Goal: Task Accomplishment & Management: Use online tool/utility

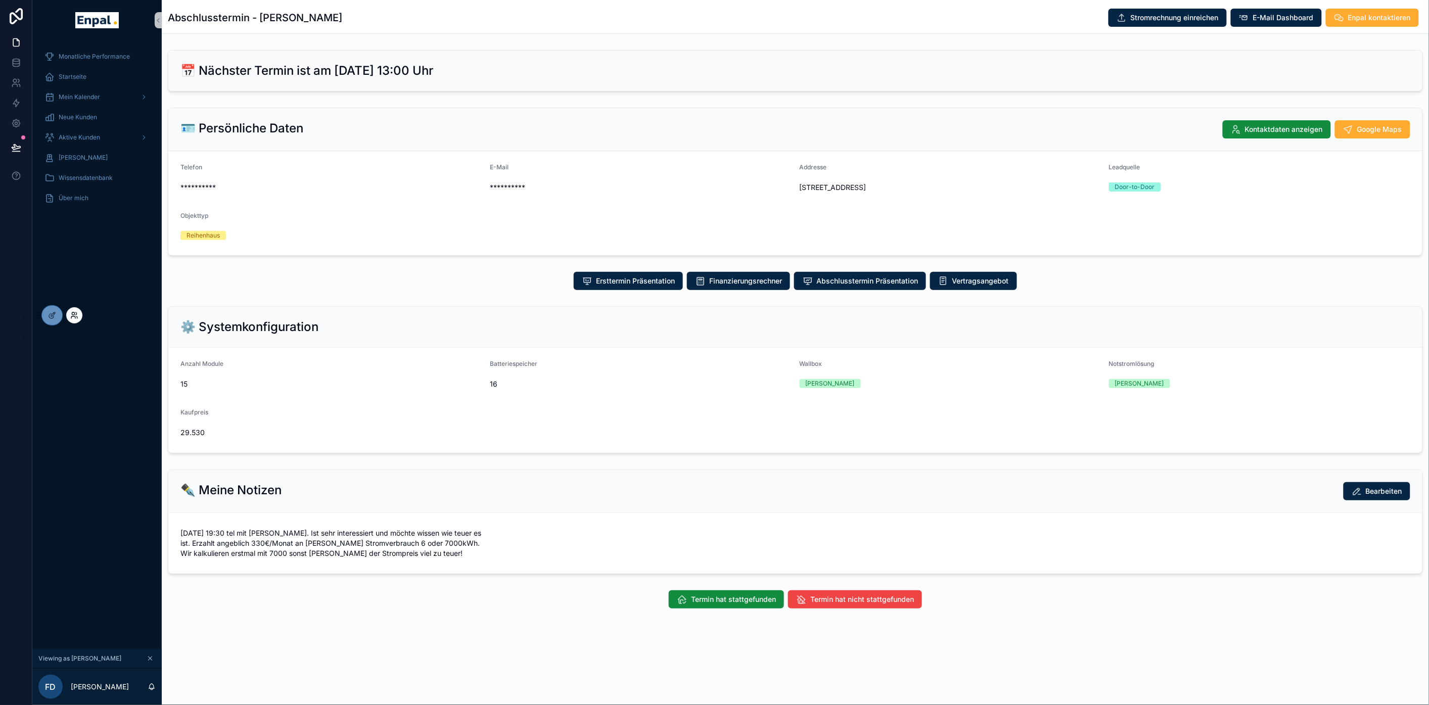
click at [73, 316] on icon at bounding box center [73, 317] width 4 height 2
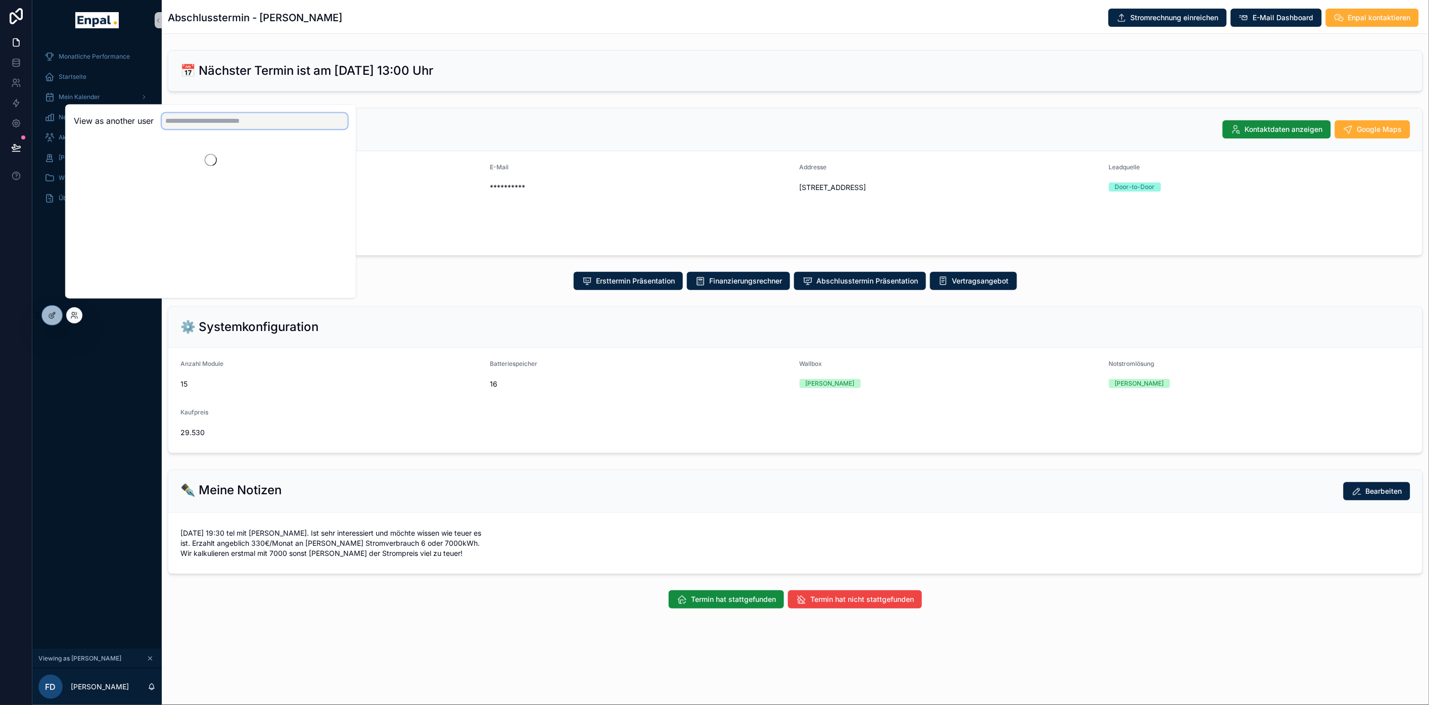
click at [191, 129] on input "text" at bounding box center [255, 121] width 186 height 16
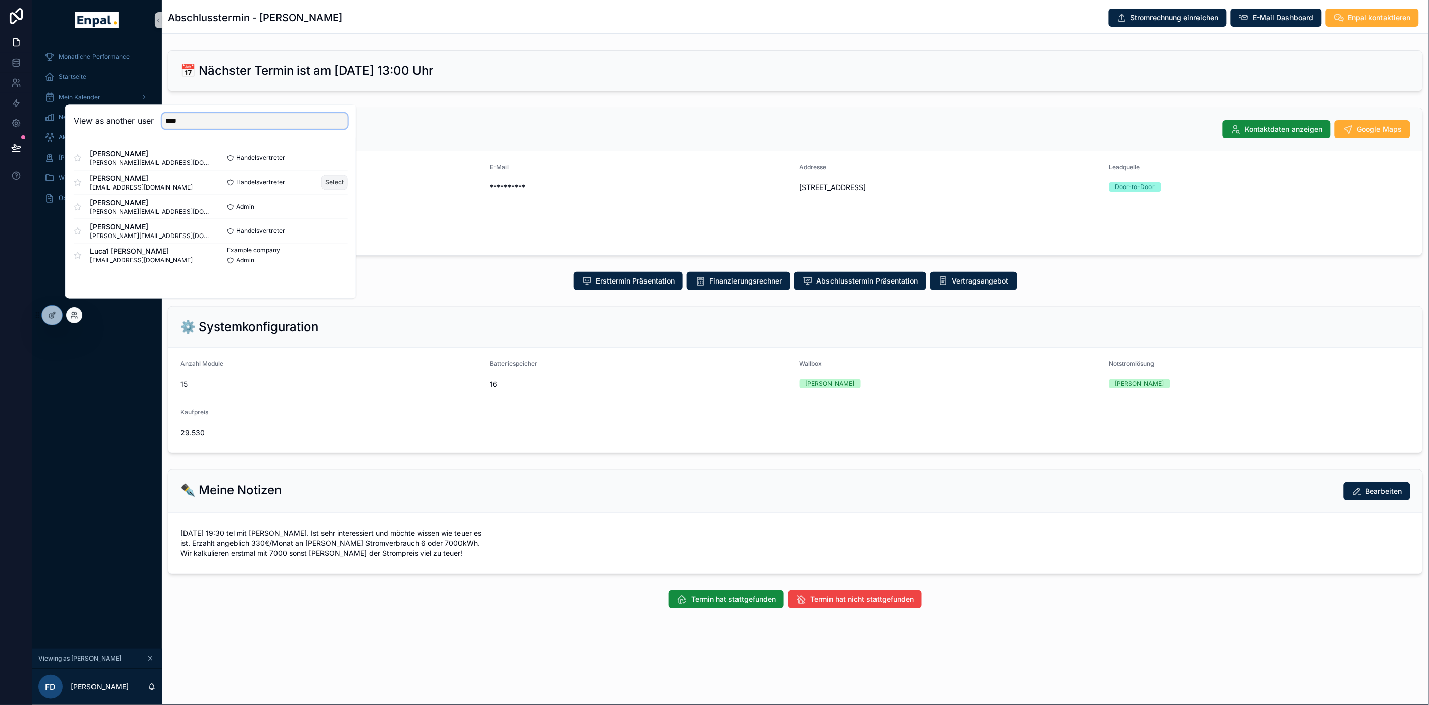
type input "****"
click at [333, 190] on button "Select" at bounding box center [334, 182] width 26 height 15
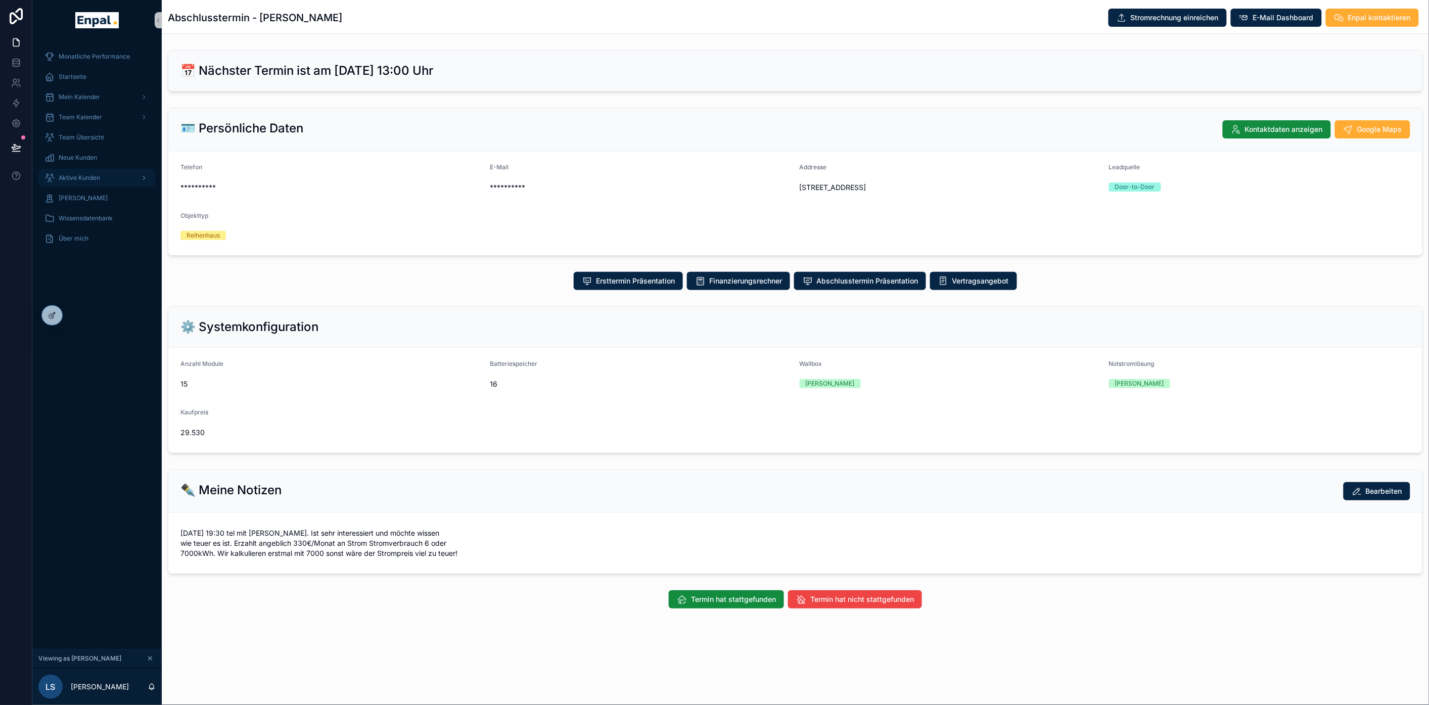
click at [94, 178] on span "Aktive Kunden" at bounding box center [79, 178] width 41 height 8
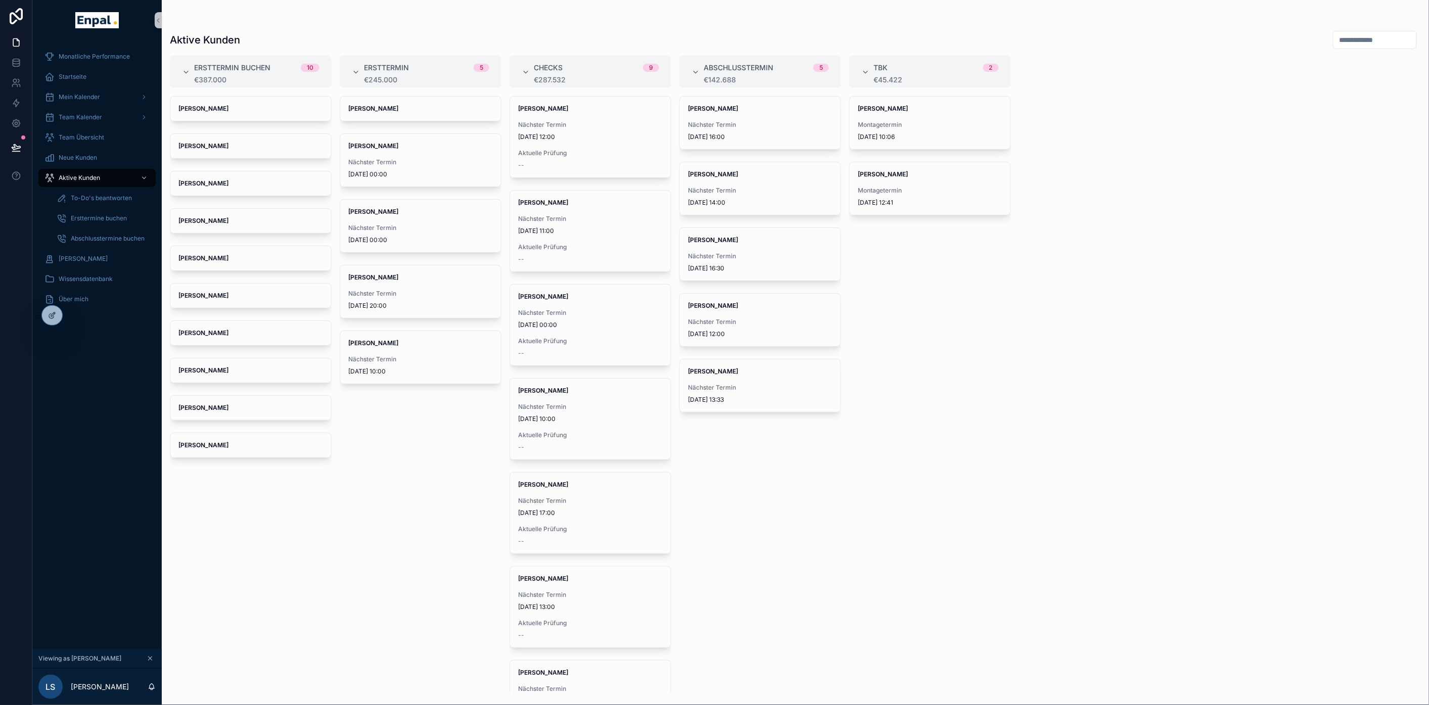
click at [1048, 342] on div "Ersttermin buchen 10 €387.000 [PERSON_NAME] [PERSON_NAME] [PERSON_NAME] [PERSON…" at bounding box center [795, 374] width 1267 height 637
click at [771, 127] on span "Nächster Termin" at bounding box center [760, 125] width 145 height 8
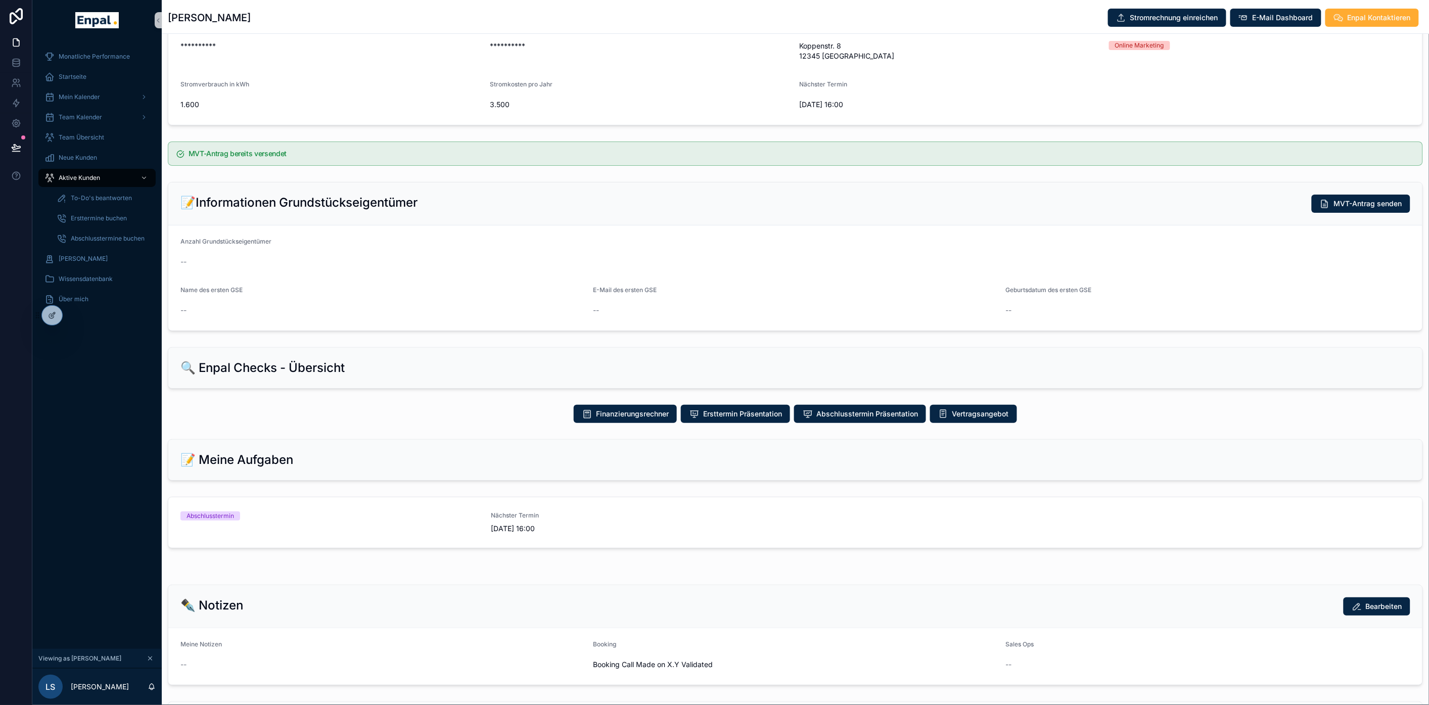
scroll to position [224, 0]
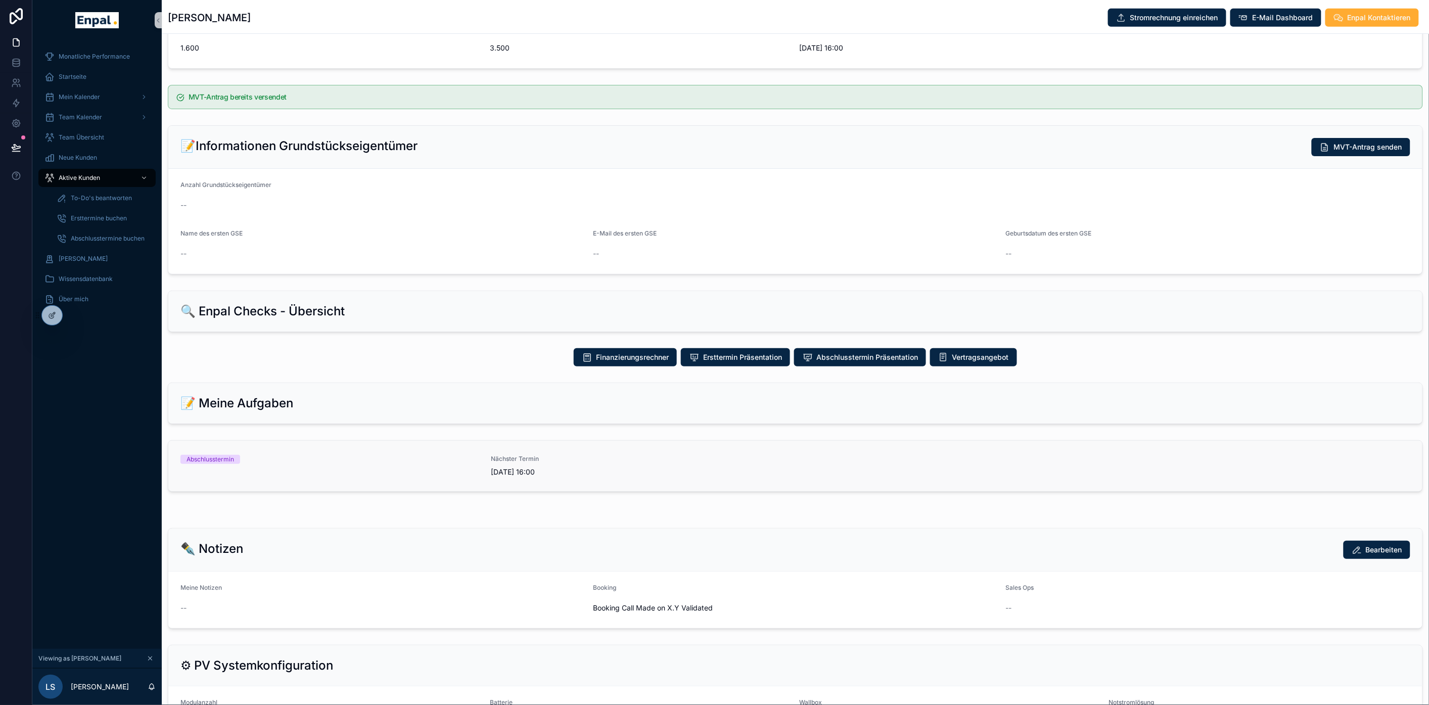
click at [356, 460] on div "Abschlusstermin" at bounding box center [329, 459] width 298 height 9
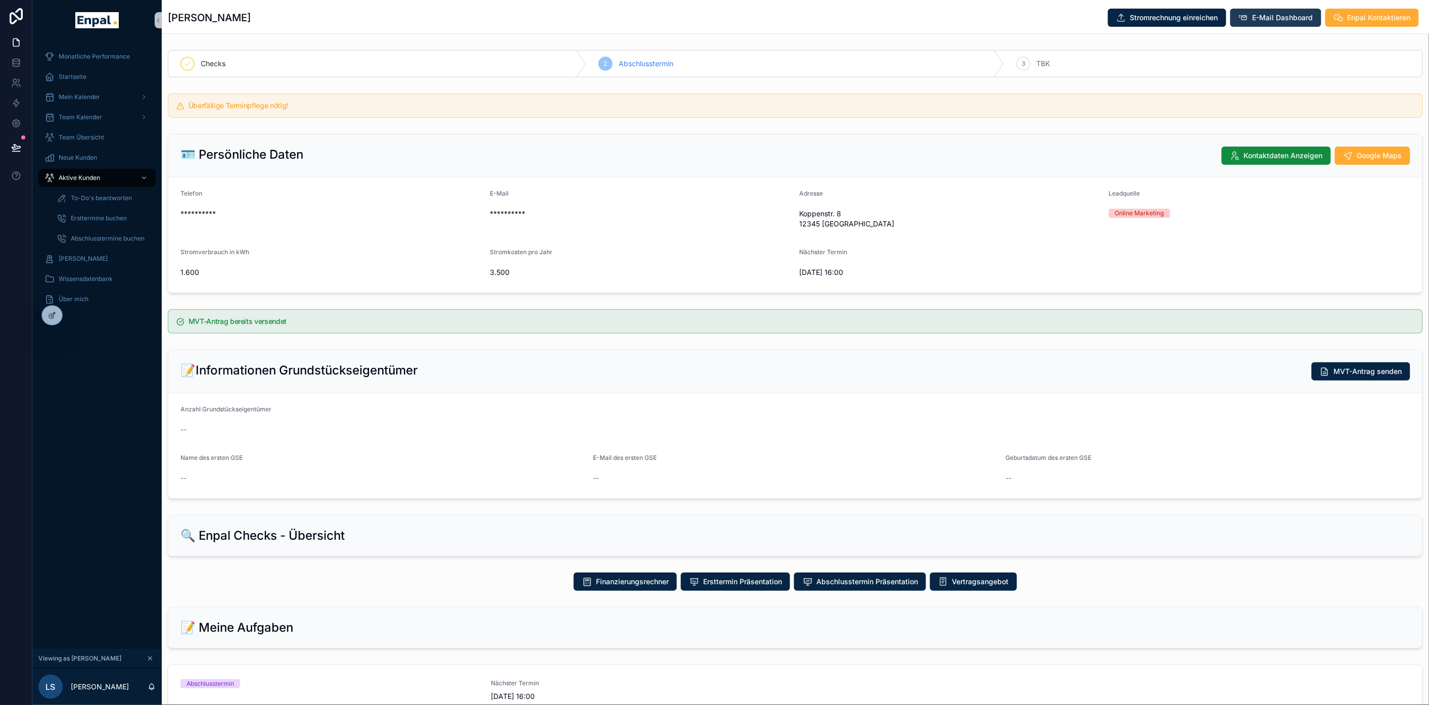
click at [1278, 15] on span "E-Mail Dashboard" at bounding box center [1283, 18] width 61 height 10
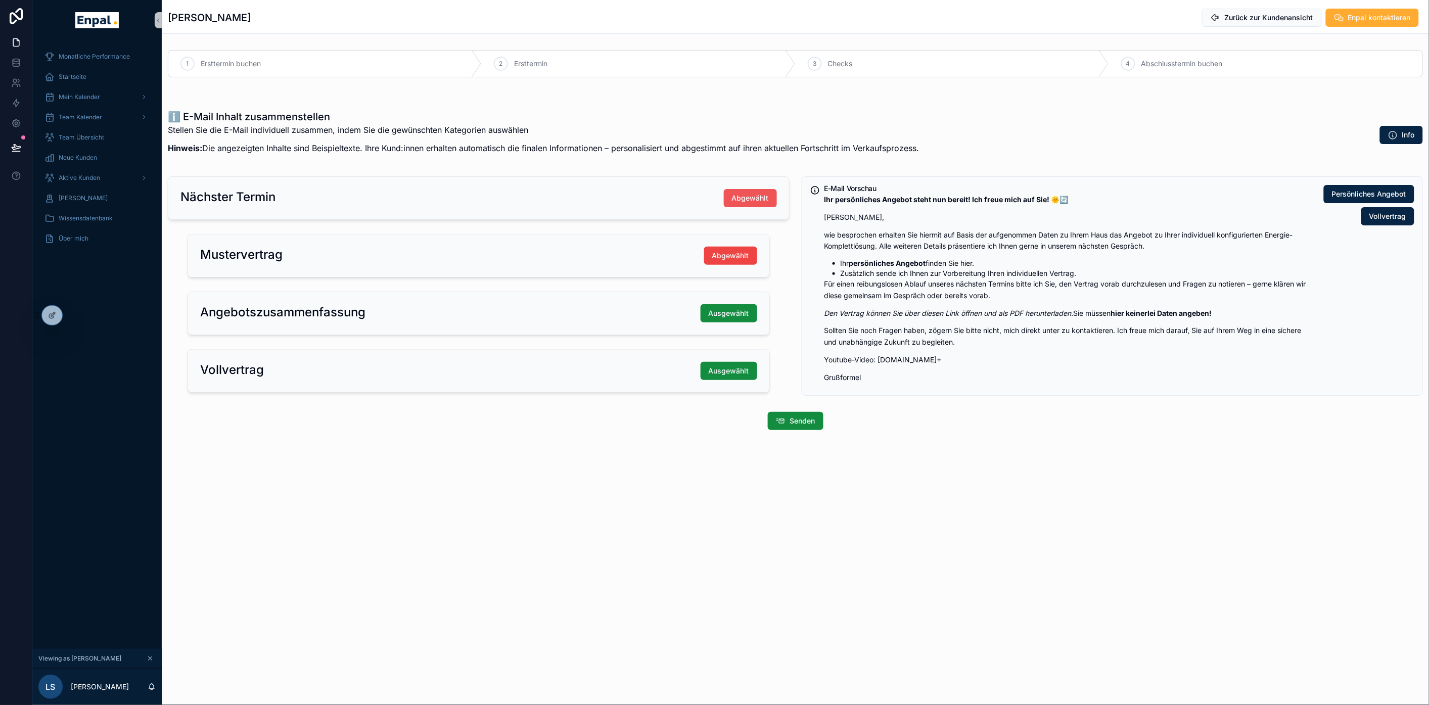
click at [760, 201] on span "Abgewählt" at bounding box center [750, 198] width 37 height 10
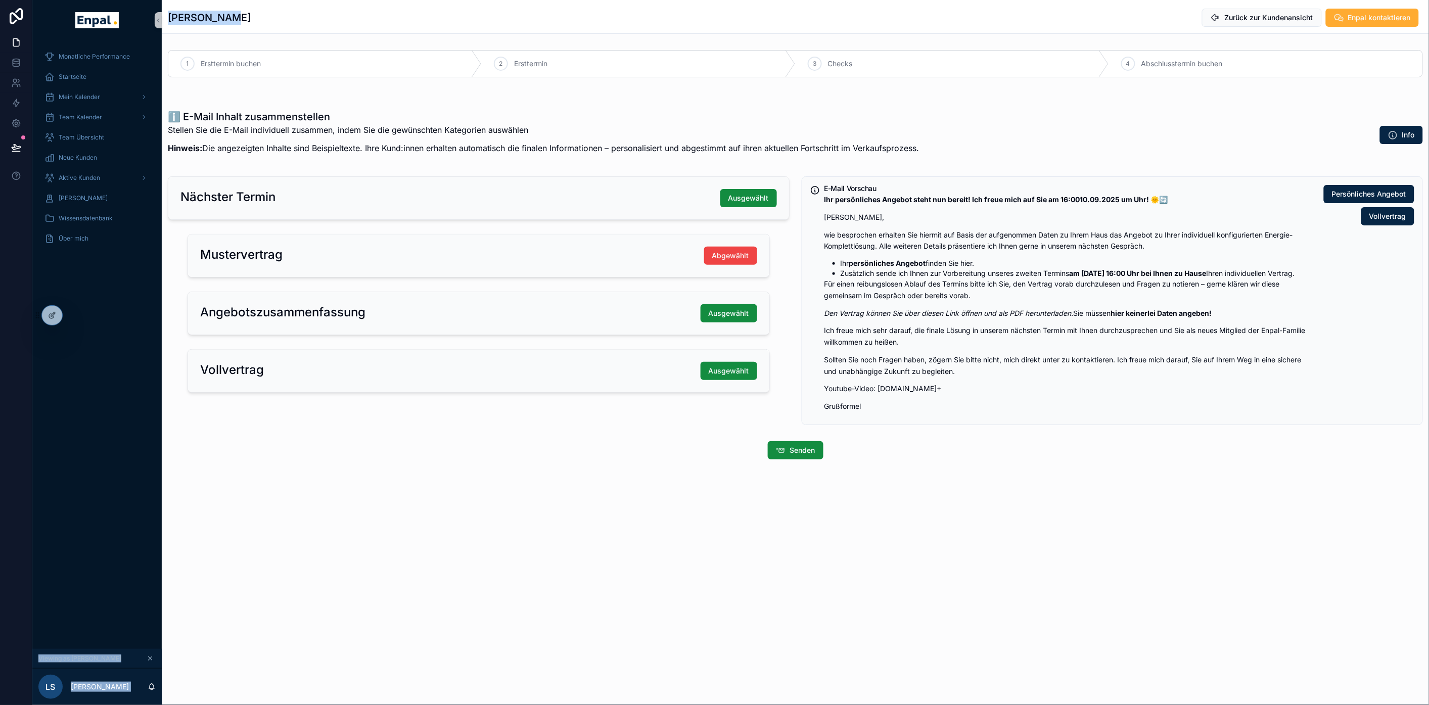
drag, startPoint x: 249, startPoint y: 13, endPoint x: 231, endPoint y: 24, distance: 21.1
click at [166, 17] on div "[PERSON_NAME] Zurück zur Kundenansicht Enpal kontaktieren" at bounding box center [795, 17] width 1267 height 34
click at [302, 27] on div "[PERSON_NAME] Zurück zur Kundenansicht Enpal kontaktieren" at bounding box center [795, 17] width 1255 height 19
drag, startPoint x: 250, startPoint y: 19, endPoint x: 173, endPoint y: 18, distance: 76.8
click at [171, 18] on div "[PERSON_NAME] Zurück zur Kundenansicht Enpal kontaktieren" at bounding box center [795, 17] width 1255 height 19
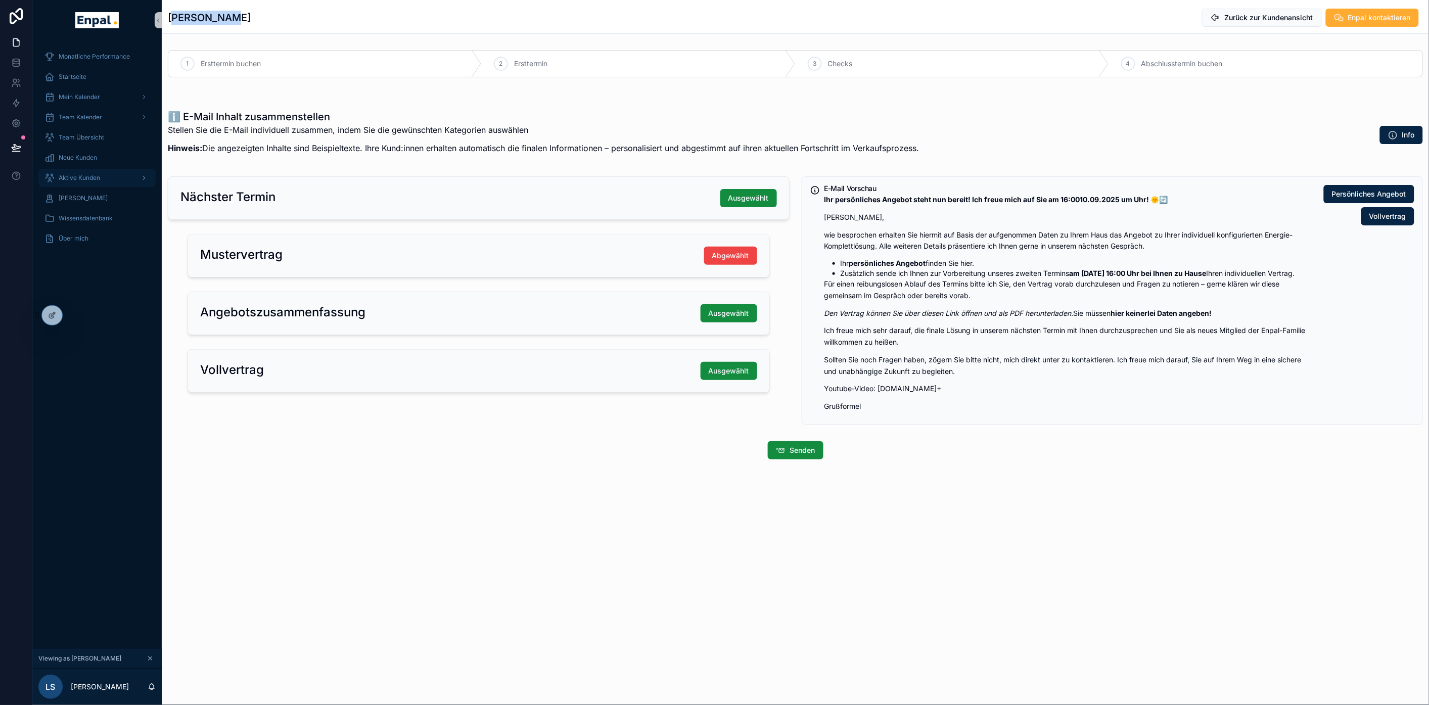
drag, startPoint x: 84, startPoint y: 178, endPoint x: 94, endPoint y: 178, distance: 10.1
click at [84, 178] on span "Aktive Kunden" at bounding box center [79, 178] width 41 height 8
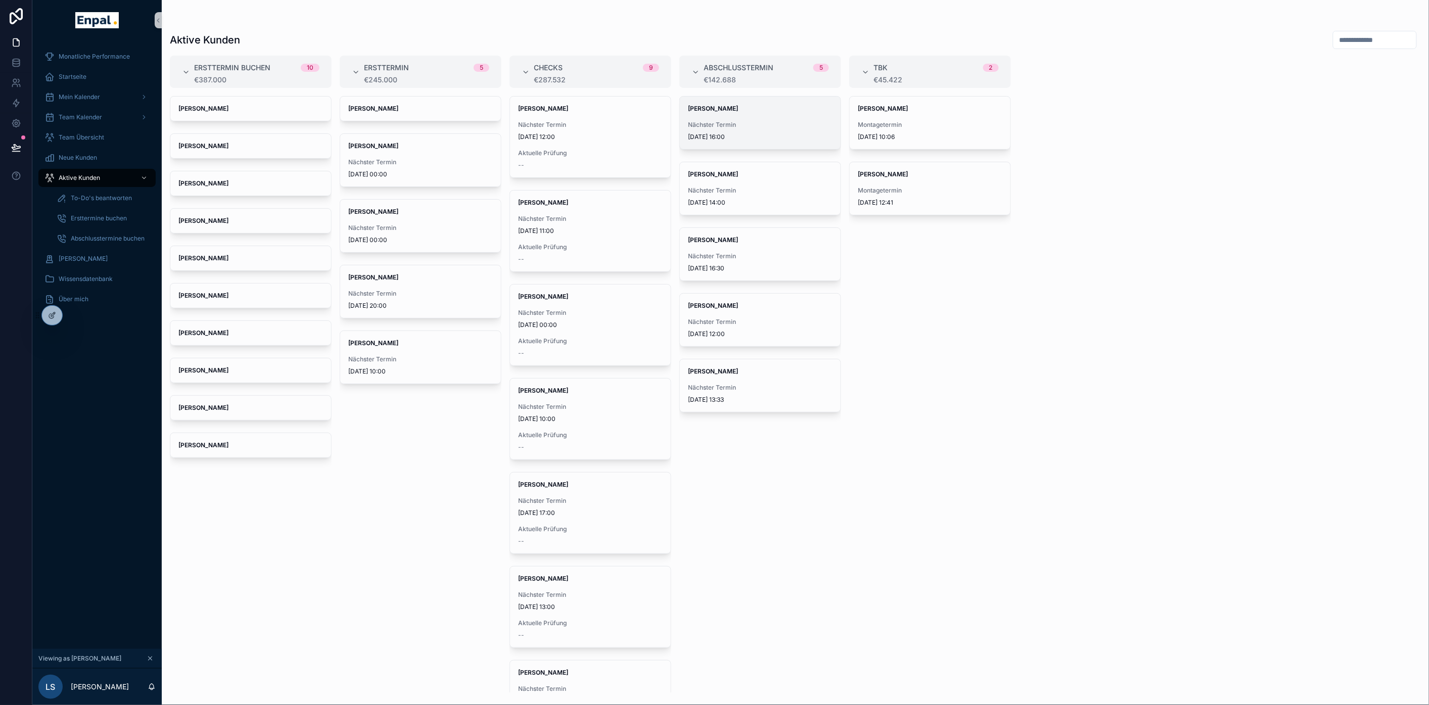
click at [790, 110] on span "[PERSON_NAME]" at bounding box center [760, 109] width 145 height 8
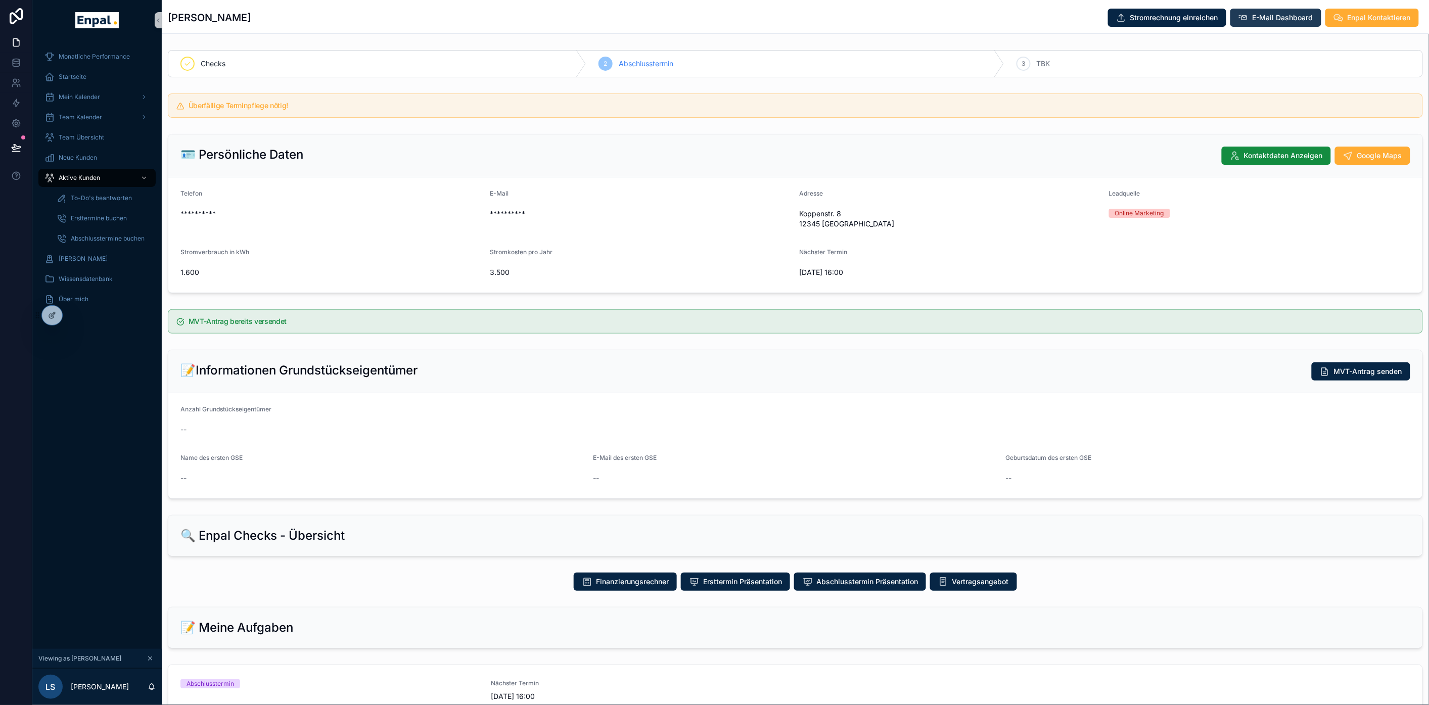
click at [1292, 18] on span "E-Mail Dashboard" at bounding box center [1283, 18] width 61 height 10
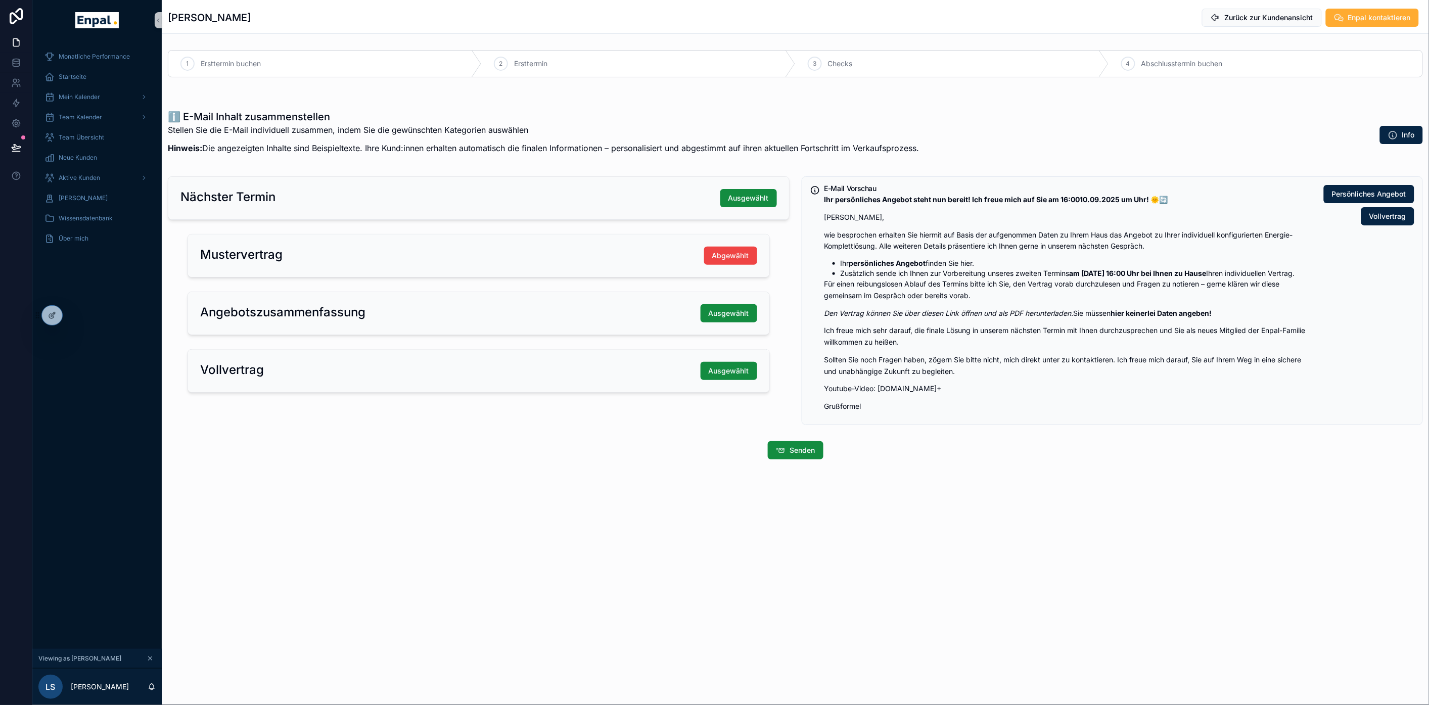
click at [1149, 120] on div "ℹ️ E-Mail Inhalt zusammenstellen Stellen Sie die E-Mail individuell zusammen, i…" at bounding box center [795, 135] width 1255 height 51
click at [1209, 117] on div "ℹ️ E-Mail Inhalt zusammenstellen Stellen Sie die E-Mail individuell zusammen, i…" at bounding box center [795, 135] width 1255 height 51
click at [660, 662] on div "[PERSON_NAME] Zurück zur Kundenansicht Enpal kontaktieren 1 Ersttermin buchen 2…" at bounding box center [795, 352] width 1267 height 705
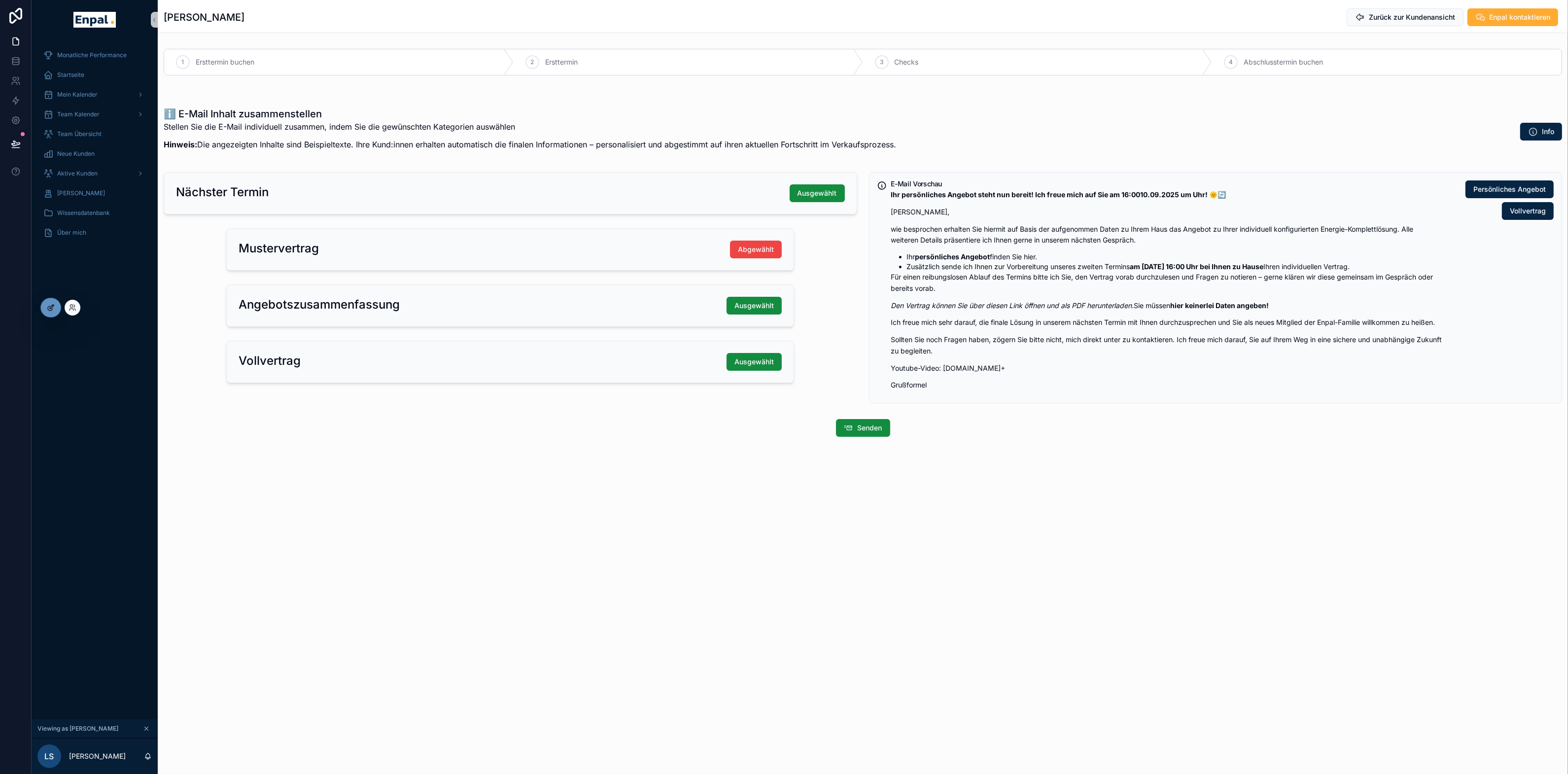
click at [53, 299] on div at bounding box center [51, 307] width 20 height 19
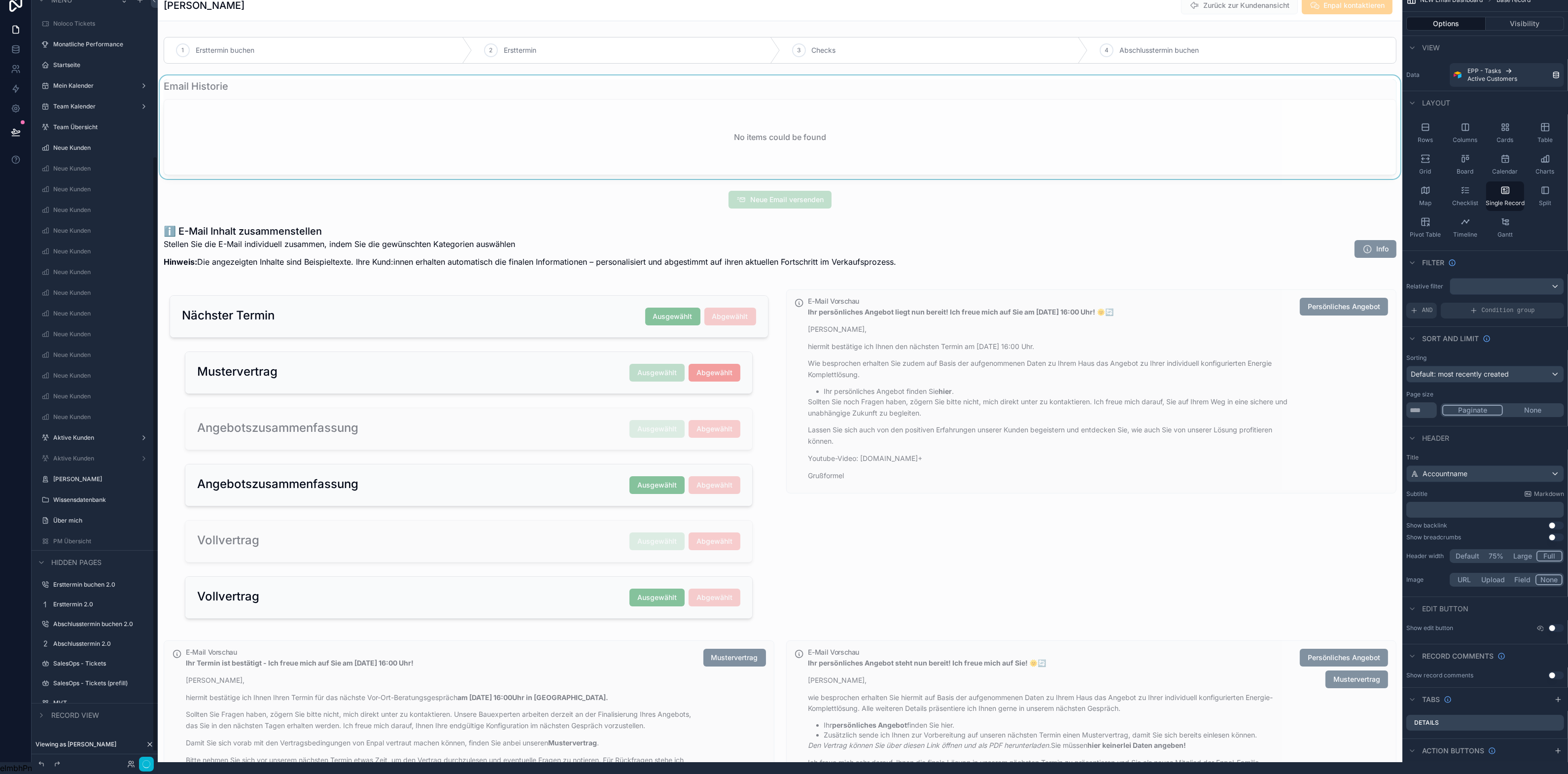
scroll to position [215, 0]
click at [1140, 36] on div "scrollable content" at bounding box center [780, 50] width 1244 height 34
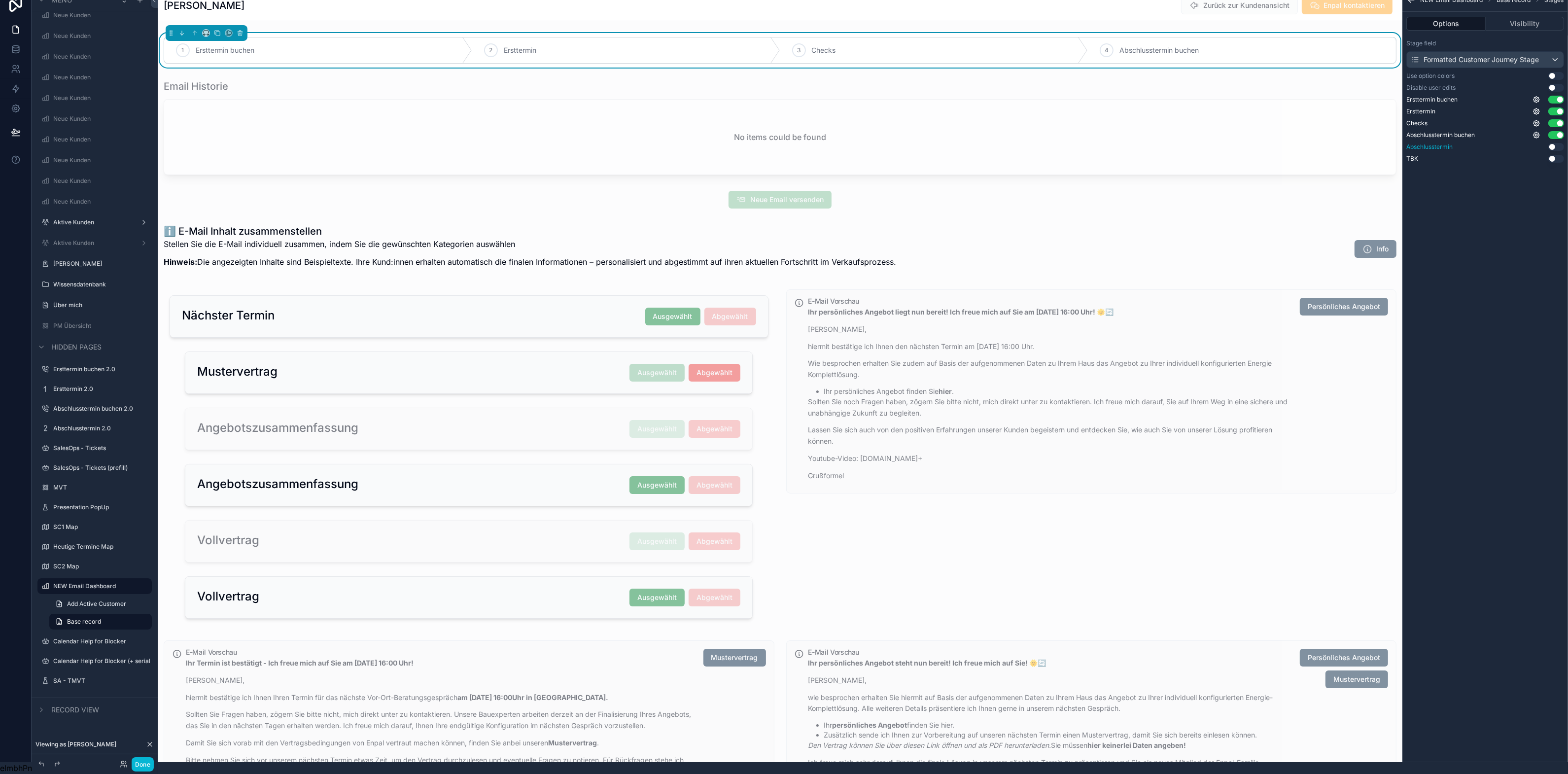
click at [1392, 143] on button "Use setting" at bounding box center [1556, 147] width 16 height 8
click at [1392, 121] on div "Ersttermin buchen Use setting Ersttermin Use setting Checks Use setting Abschlu…" at bounding box center [1485, 129] width 158 height 67
click at [1392, 131] on icon "scrollable content" at bounding box center [1537, 135] width 8 height 8
click at [1392, 194] on div "NEW Email Dashboard Base record Stages Options Visibility Stage field Formatted…" at bounding box center [1485, 375] width 166 height 774
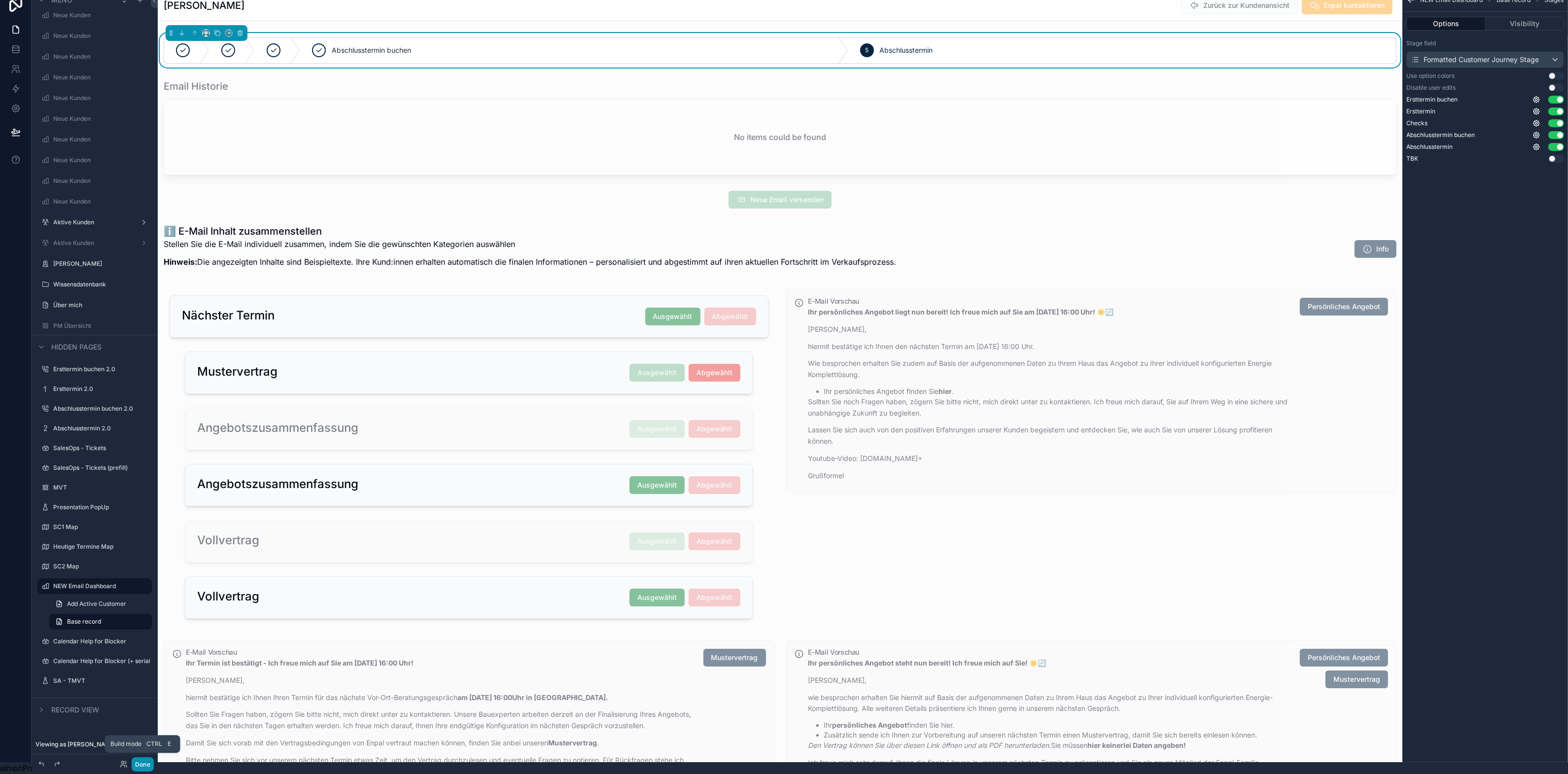
click at [144, 687] on button "Done" at bounding box center [142, 763] width 22 height 15
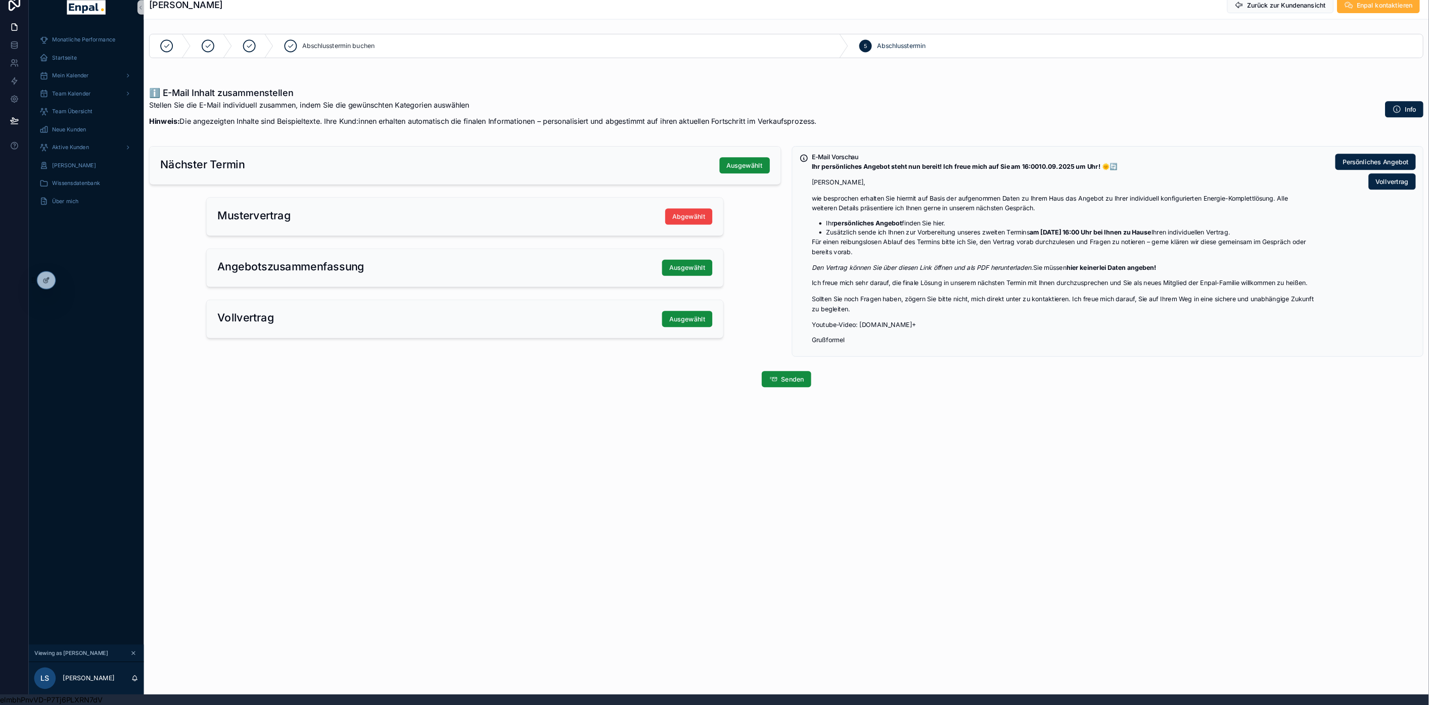
scroll to position [0, 0]
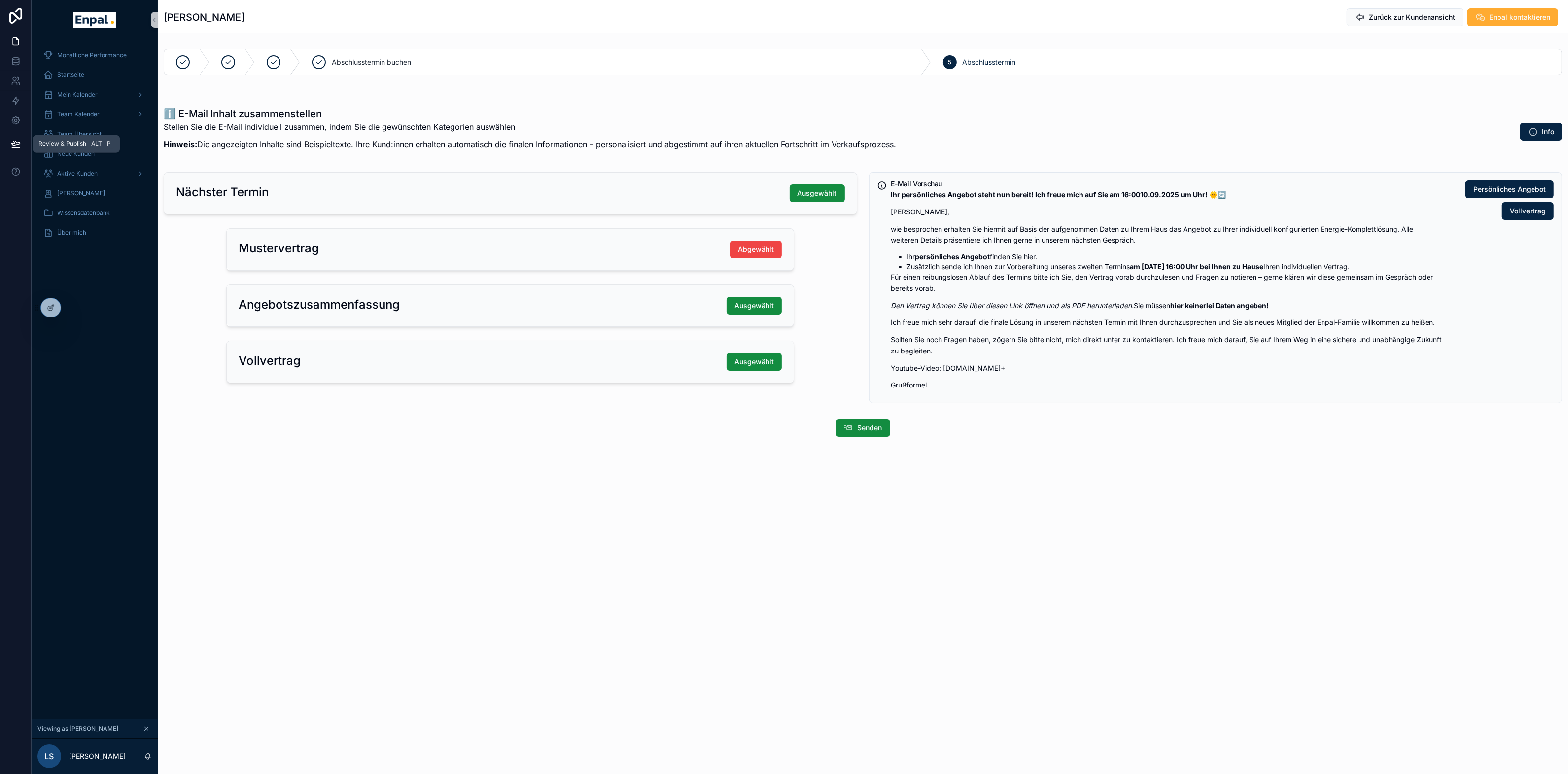
click at [18, 139] on icon at bounding box center [16, 144] width 10 height 10
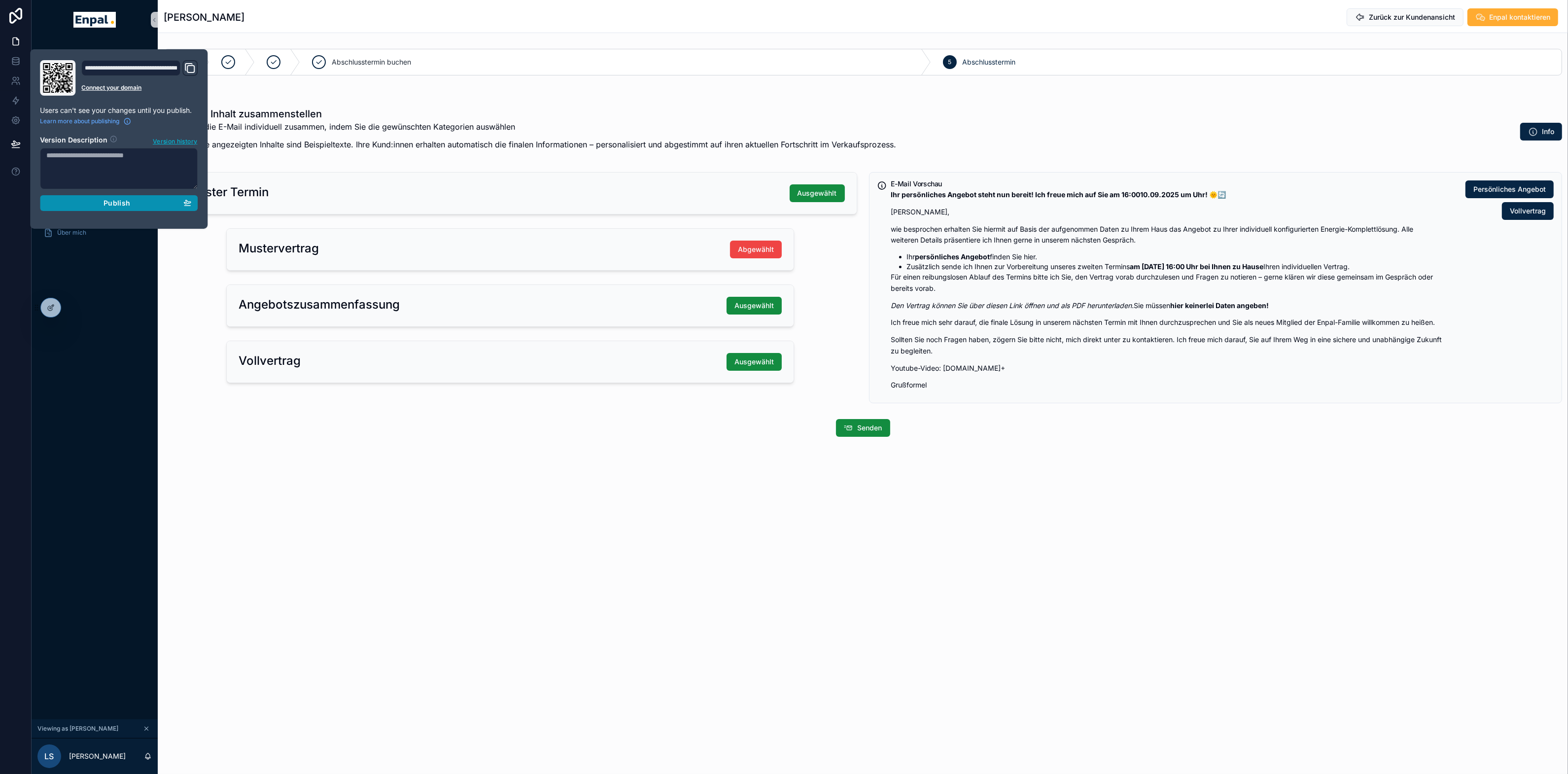
click at [139, 201] on div "Publish" at bounding box center [119, 203] width 145 height 9
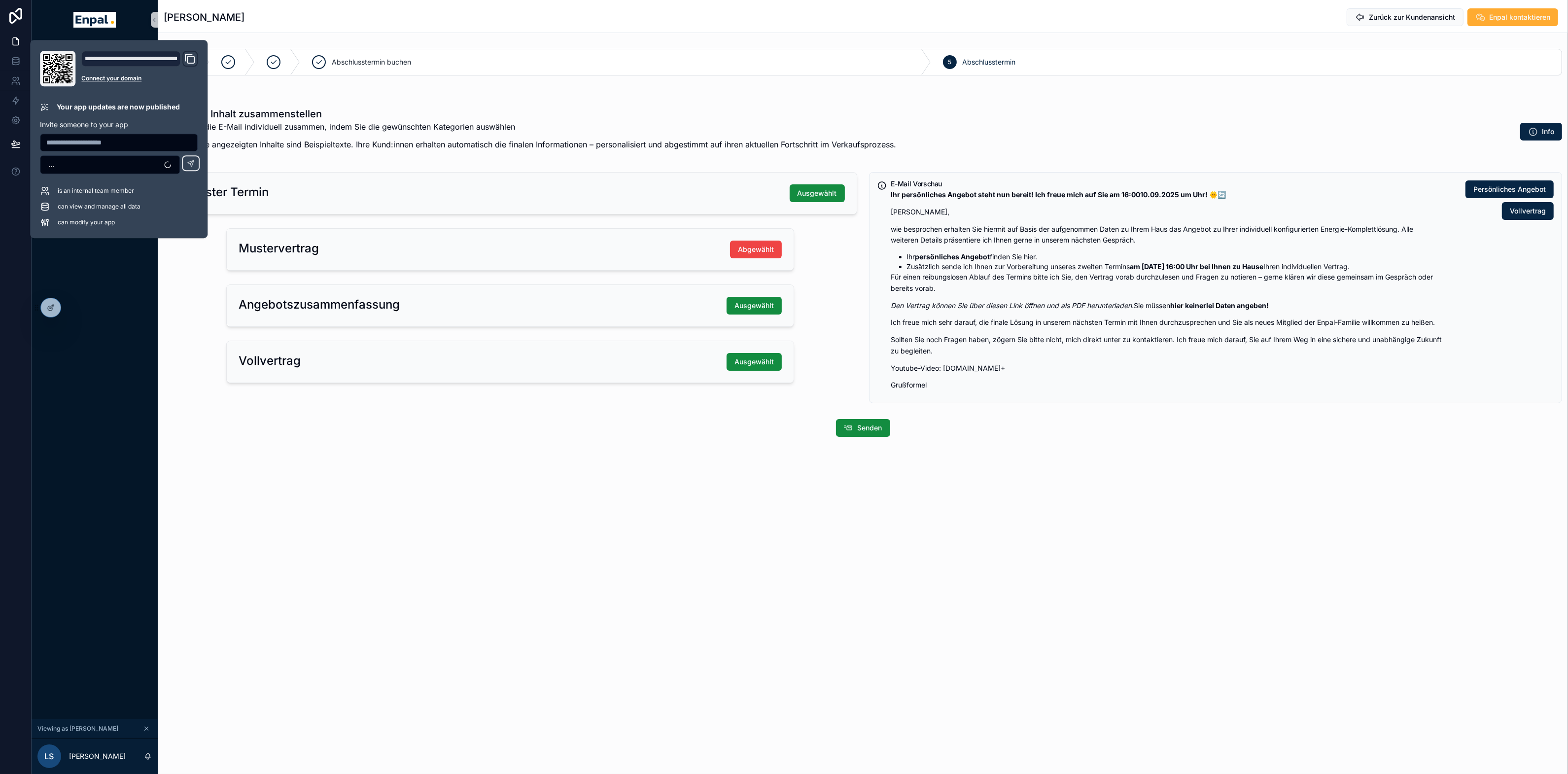
click at [489, 553] on div "[PERSON_NAME] Zurück zur Kundenansicht Enpal kontaktieren Abschlusstermin buche…" at bounding box center [863, 387] width 1410 height 774
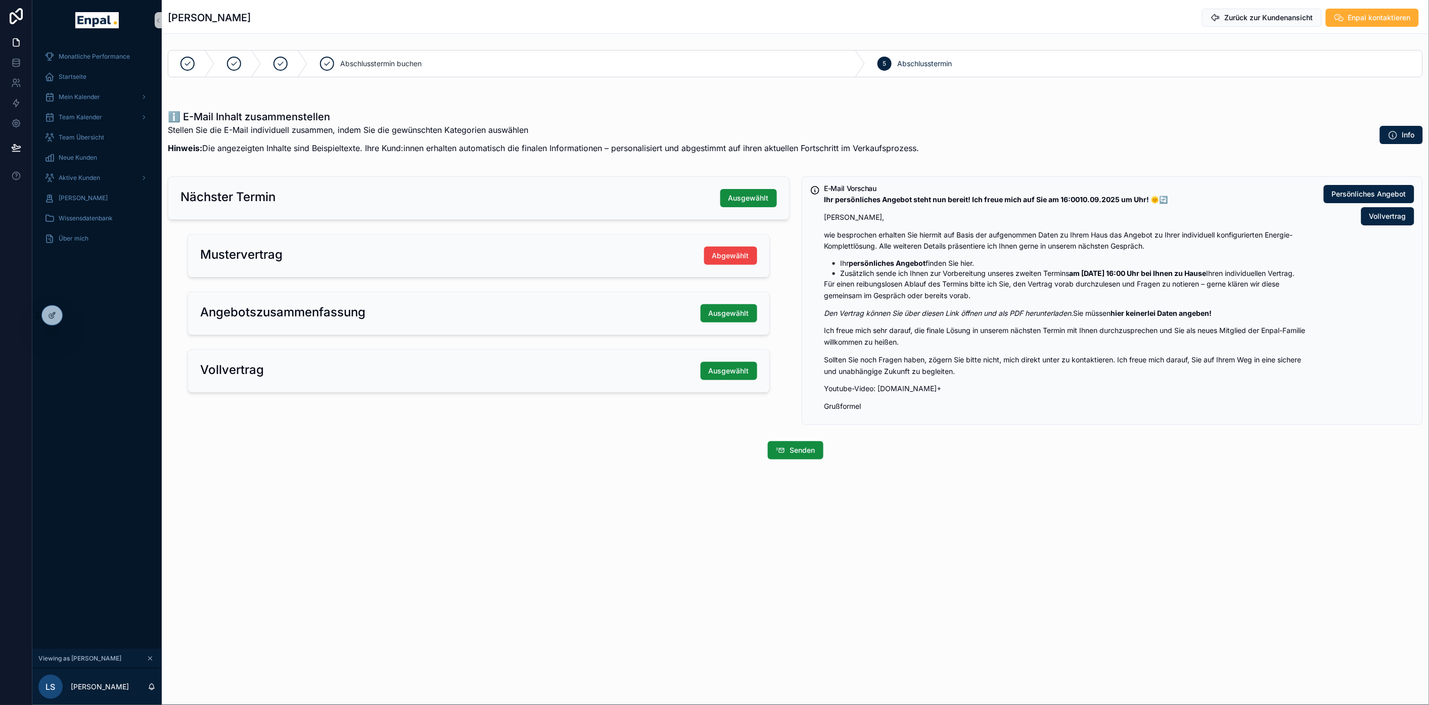
click at [557, 482] on div "[PERSON_NAME] Zurück zur Kundenansicht Enpal kontaktieren Abschlusstermin buche…" at bounding box center [795, 264] width 1267 height 528
click at [1159, 505] on div "[PERSON_NAME] Zurück zur Kundenansicht Enpal kontaktieren Abschlusstermin buche…" at bounding box center [795, 264] width 1267 height 528
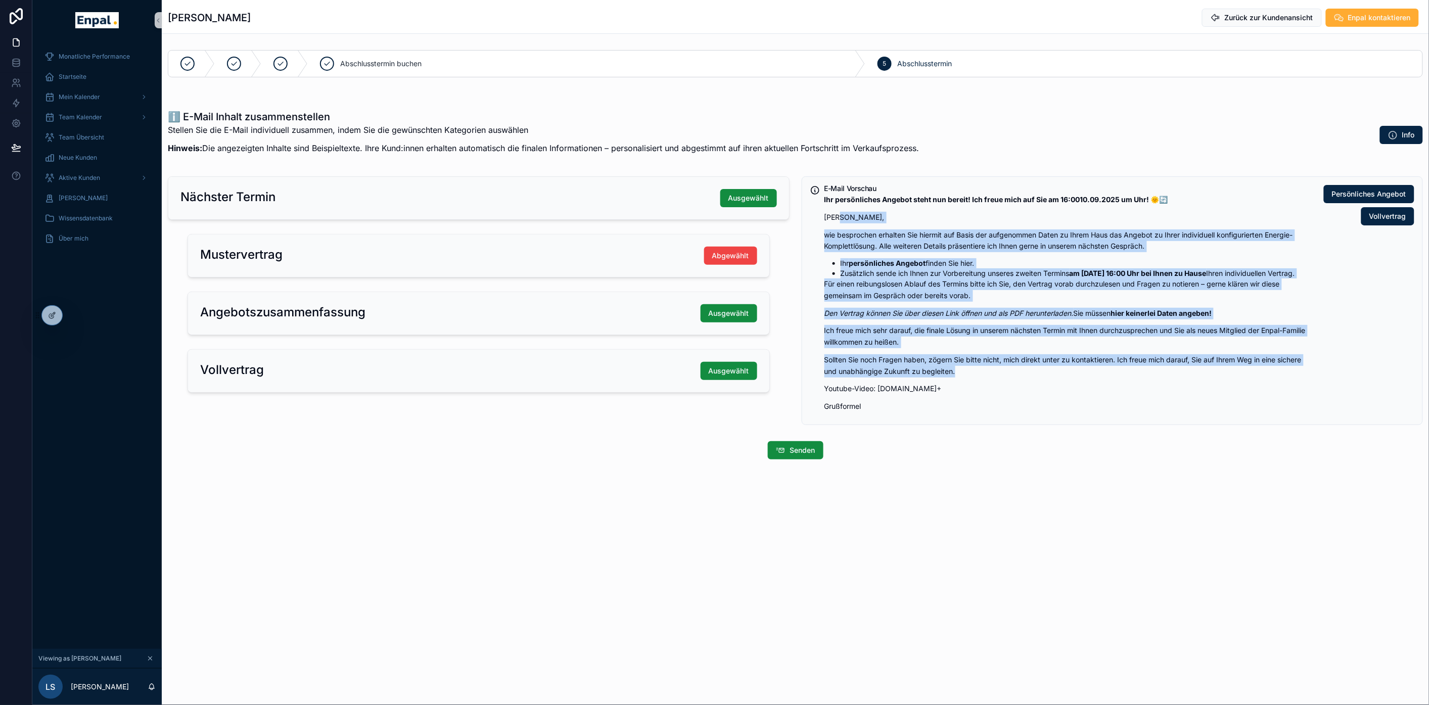
drag, startPoint x: 842, startPoint y: 208, endPoint x: 972, endPoint y: 386, distance: 220.0
click at [968, 383] on div "Ihr persönliches Angebot steht nun bereit! Ich freue mich auf Sie am 16:0010.09…" at bounding box center [1069, 303] width 490 height 218
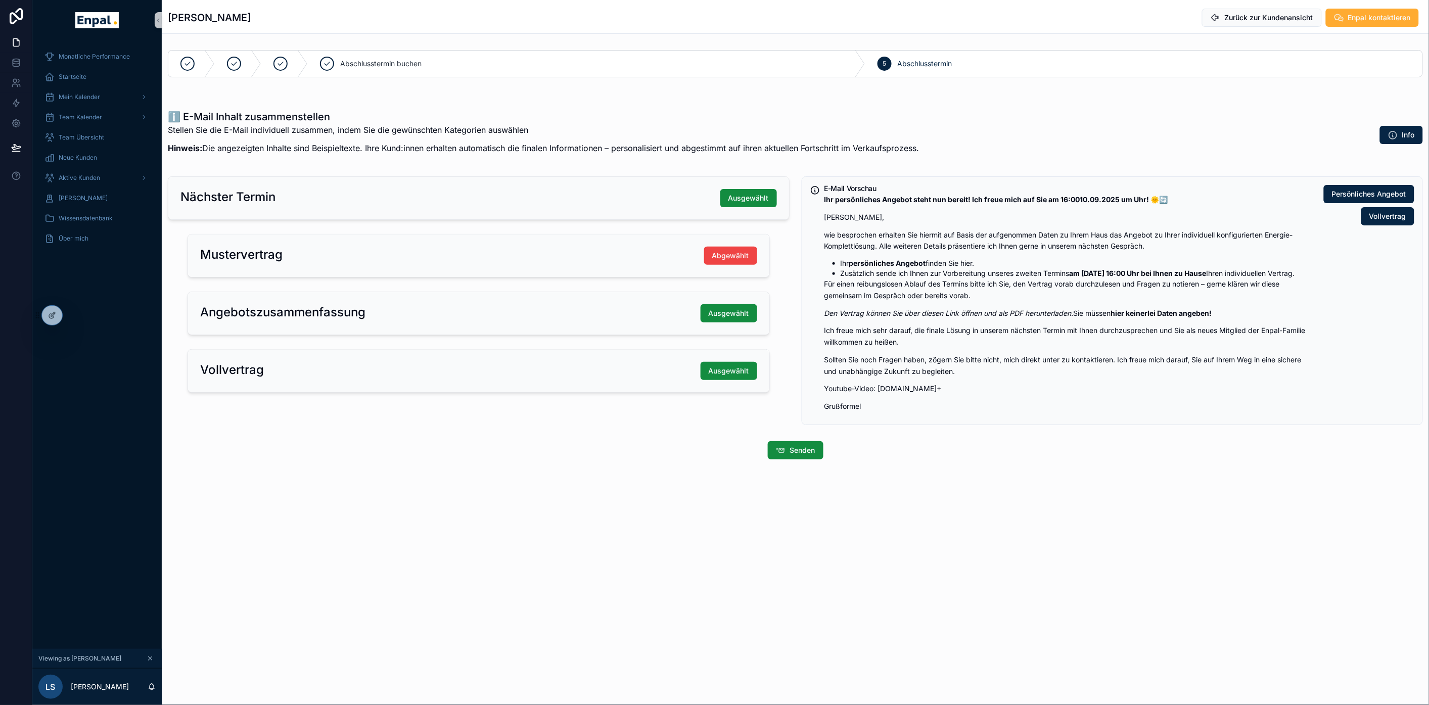
drag, startPoint x: 989, startPoint y: 391, endPoint x: 1020, endPoint y: 401, distance: 33.1
click at [989, 391] on div "Ihr persönliches Angebot steht nun bereit! Ich freue mich auf Sie am 16:0010.09…" at bounding box center [1069, 303] width 490 height 218
click at [732, 375] on span "Ausgewählt" at bounding box center [729, 371] width 40 height 10
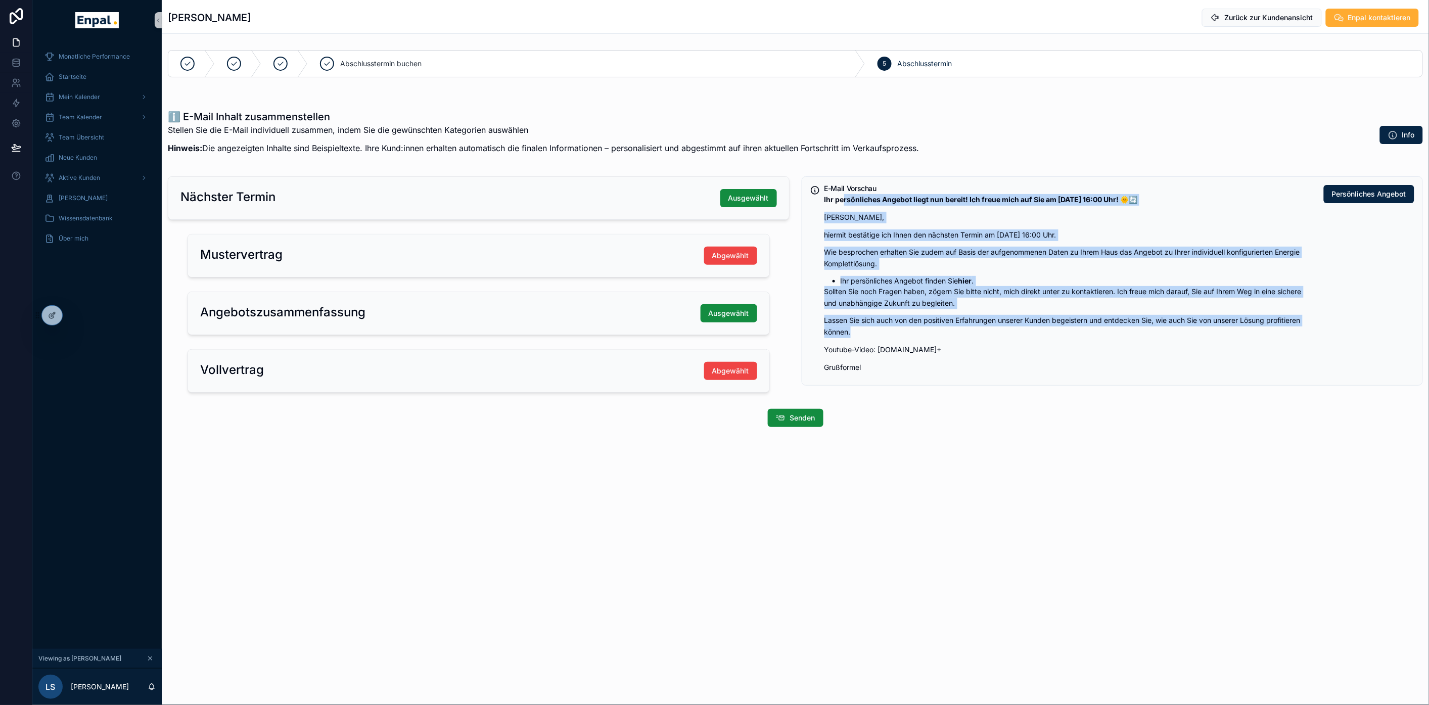
drag, startPoint x: 903, startPoint y: 274, endPoint x: 953, endPoint y: 329, distance: 74.1
click at [953, 329] on div "Ihr persönliches Angebot liegt nun bereit! Ich freue mich auf Sie am [DATE] 16:…" at bounding box center [1070, 283] width 492 height 179
click at [966, 332] on p "Lassen Sie sich auch von den positiven Erfahrungen unserer Kunden begeistern un…" at bounding box center [1070, 326] width 492 height 23
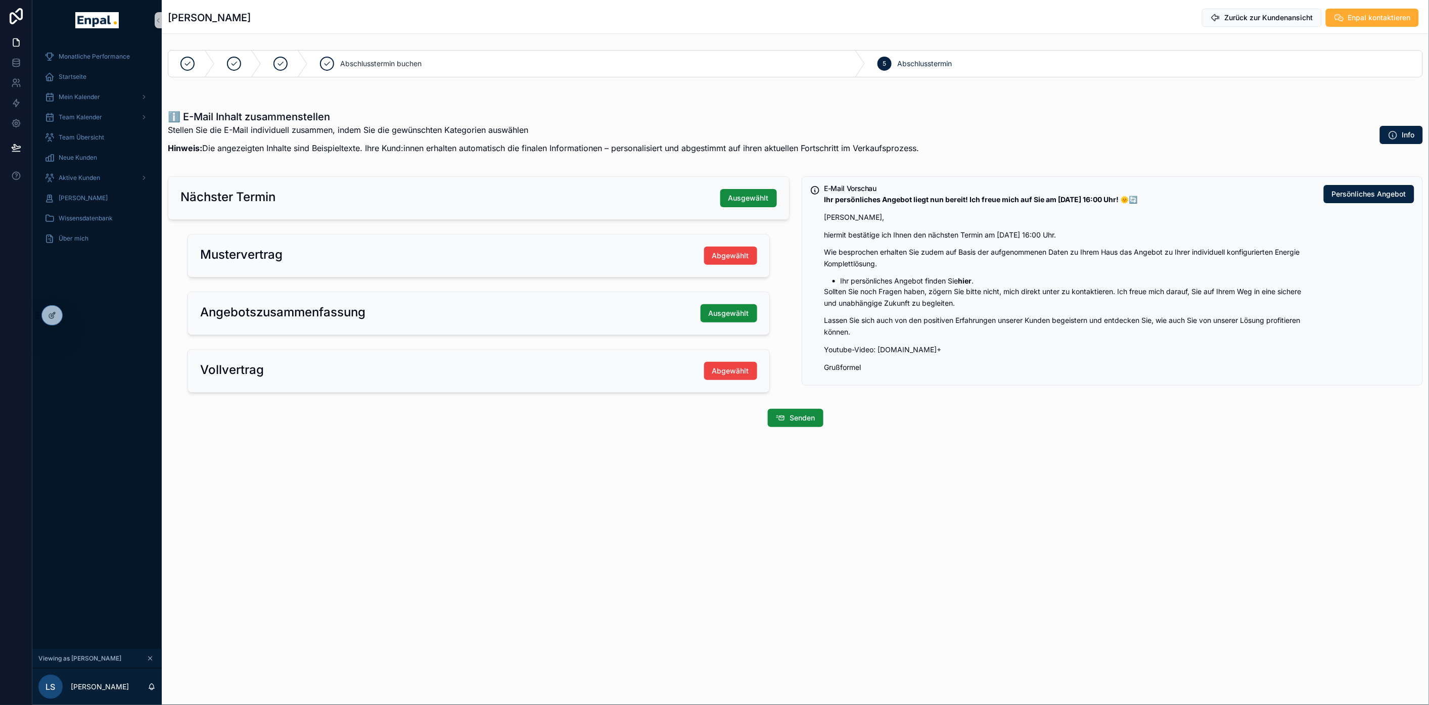
click at [1035, 493] on div "[PERSON_NAME] Zurück zur Kundenansicht Enpal kontaktieren Abschlusstermin buche…" at bounding box center [795, 248] width 1267 height 496
click at [1039, 487] on div "[PERSON_NAME] Zurück zur Kundenansicht Enpal kontaktieren Abschlusstermin buche…" at bounding box center [795, 248] width 1267 height 496
click at [1033, 450] on div "[PERSON_NAME] Zurück zur Kundenansicht Enpal kontaktieren Abschlusstermin buche…" at bounding box center [795, 248] width 1267 height 496
drag, startPoint x: 819, startPoint y: 348, endPoint x: 952, endPoint y: 350, distance: 132.4
click at [952, 350] on div "E-Mail Vorschau Ihr persönliches Angebot liegt nun bereit! Ich freue mich auf S…" at bounding box center [1113, 280] width 622 height 209
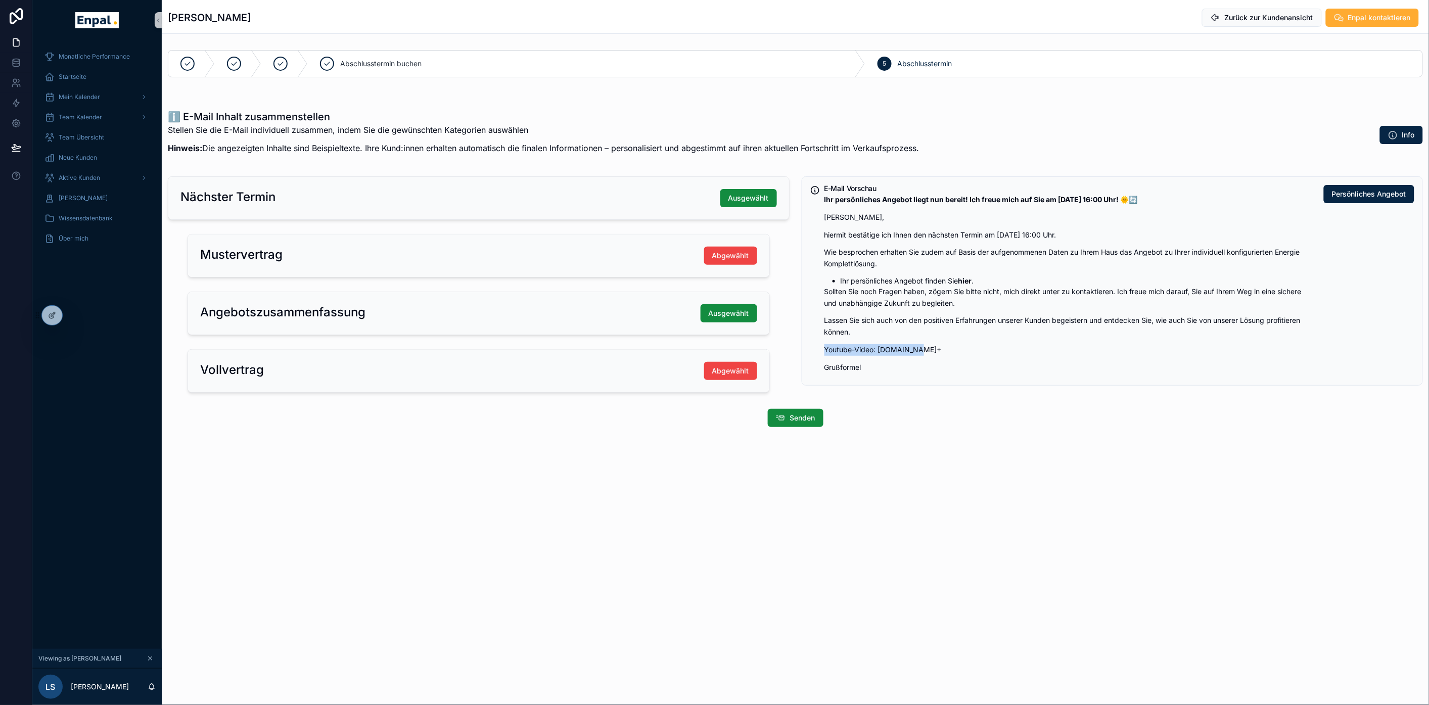
drag, startPoint x: 953, startPoint y: 351, endPoint x: 900, endPoint y: 361, distance: 53.6
click at [953, 351] on p "Youtube-Video: [DOMAIN_NAME]+" at bounding box center [1070, 350] width 492 height 12
click at [848, 362] on p "Grußformel" at bounding box center [1070, 368] width 492 height 12
drag, startPoint x: 839, startPoint y: 354, endPoint x: 924, endPoint y: 355, distance: 84.4
click at [901, 354] on p "Youtube-Video: [DOMAIN_NAME]+" at bounding box center [1070, 350] width 492 height 12
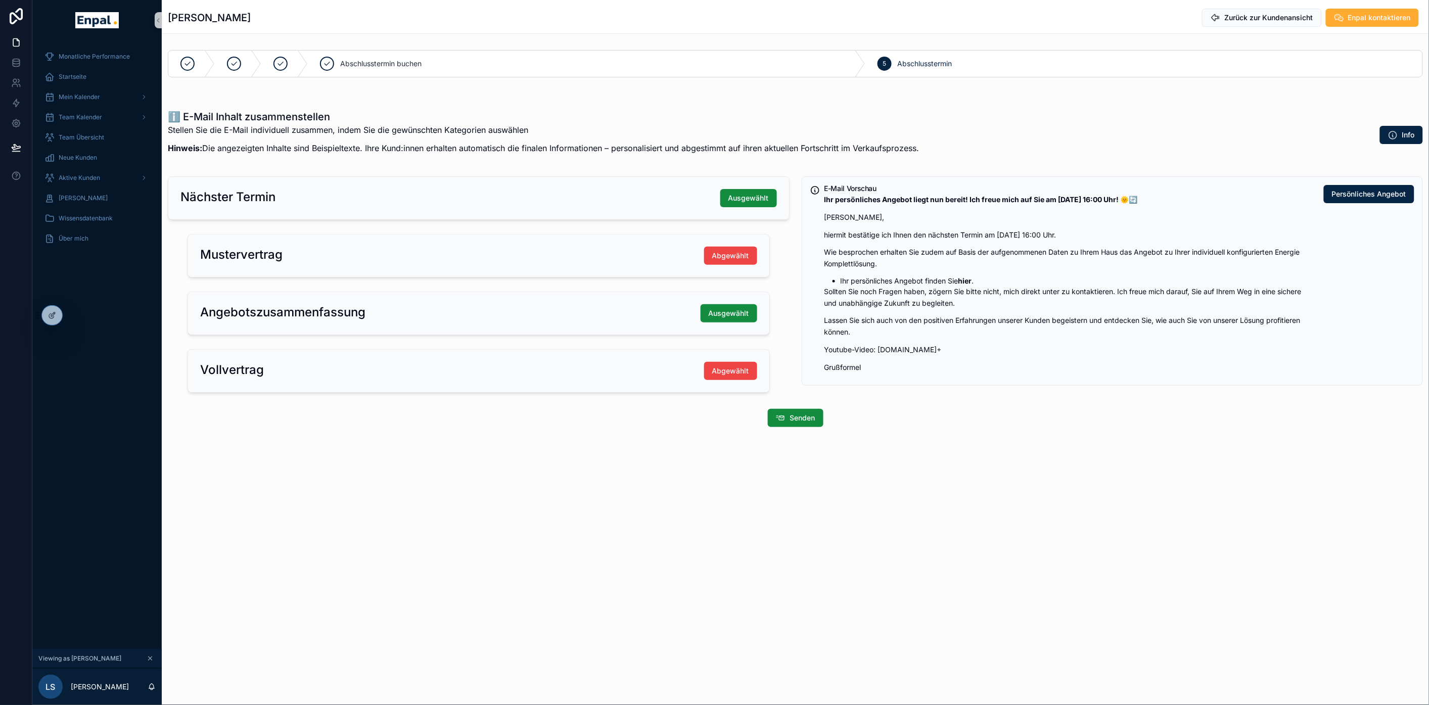
click at [927, 355] on p "Youtube-Video: [DOMAIN_NAME]+" at bounding box center [1070, 350] width 492 height 12
drag, startPoint x: 929, startPoint y: 350, endPoint x: 829, endPoint y: 350, distance: 99.6
click at [829, 350] on p "Youtube-Video: [DOMAIN_NAME]+" at bounding box center [1070, 350] width 492 height 12
click at [985, 347] on p "Youtube-Video: [DOMAIN_NAME]+" at bounding box center [1070, 350] width 492 height 12
drag, startPoint x: 827, startPoint y: 343, endPoint x: 949, endPoint y: 349, distance: 121.5
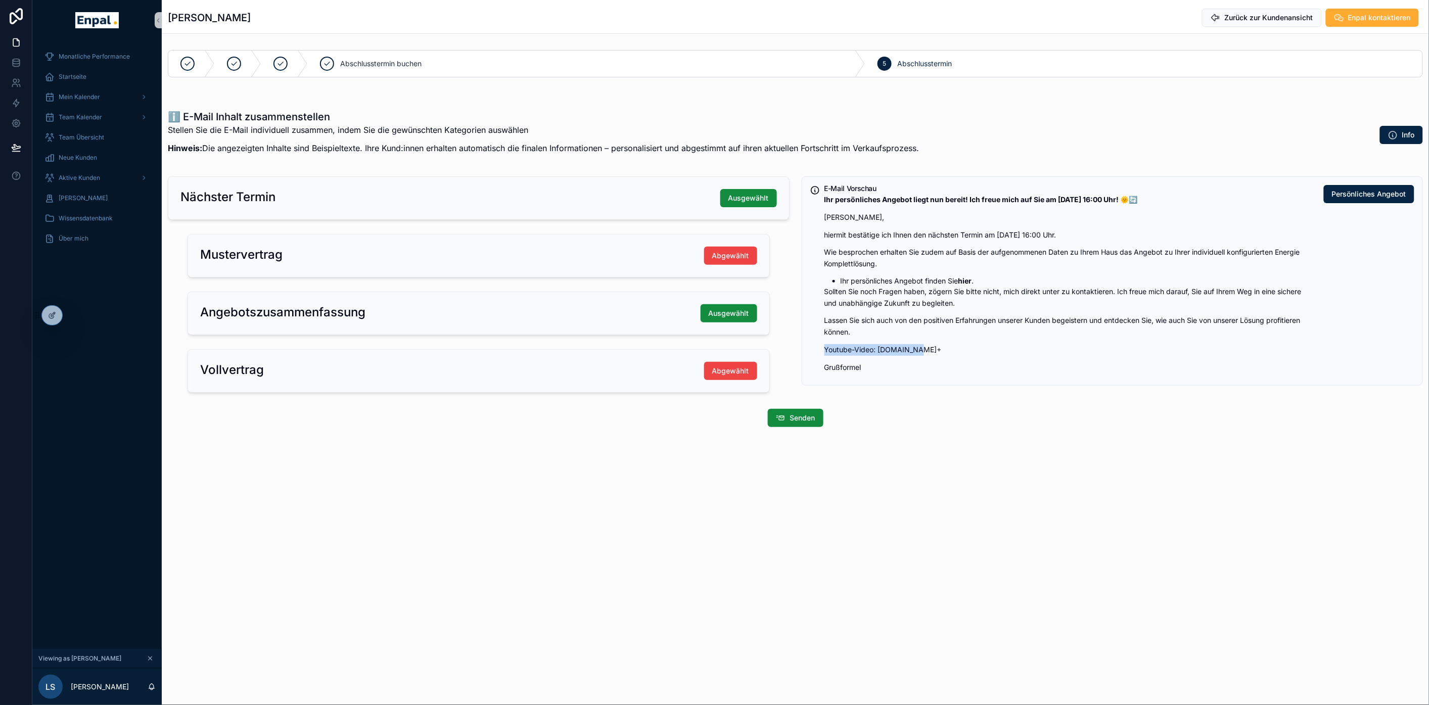
click at [946, 349] on div "E-Mail Vorschau Ihr persönliches Angebot liegt nun bereit! Ich freue mich auf S…" at bounding box center [1113, 280] width 622 height 209
click at [949, 349] on p "Youtube-Video: [DOMAIN_NAME]+" at bounding box center [1070, 350] width 492 height 12
click at [939, 355] on p "Youtube-Video: [DOMAIN_NAME]+" at bounding box center [1070, 350] width 492 height 12
click at [74, 317] on icon at bounding box center [74, 315] width 8 height 8
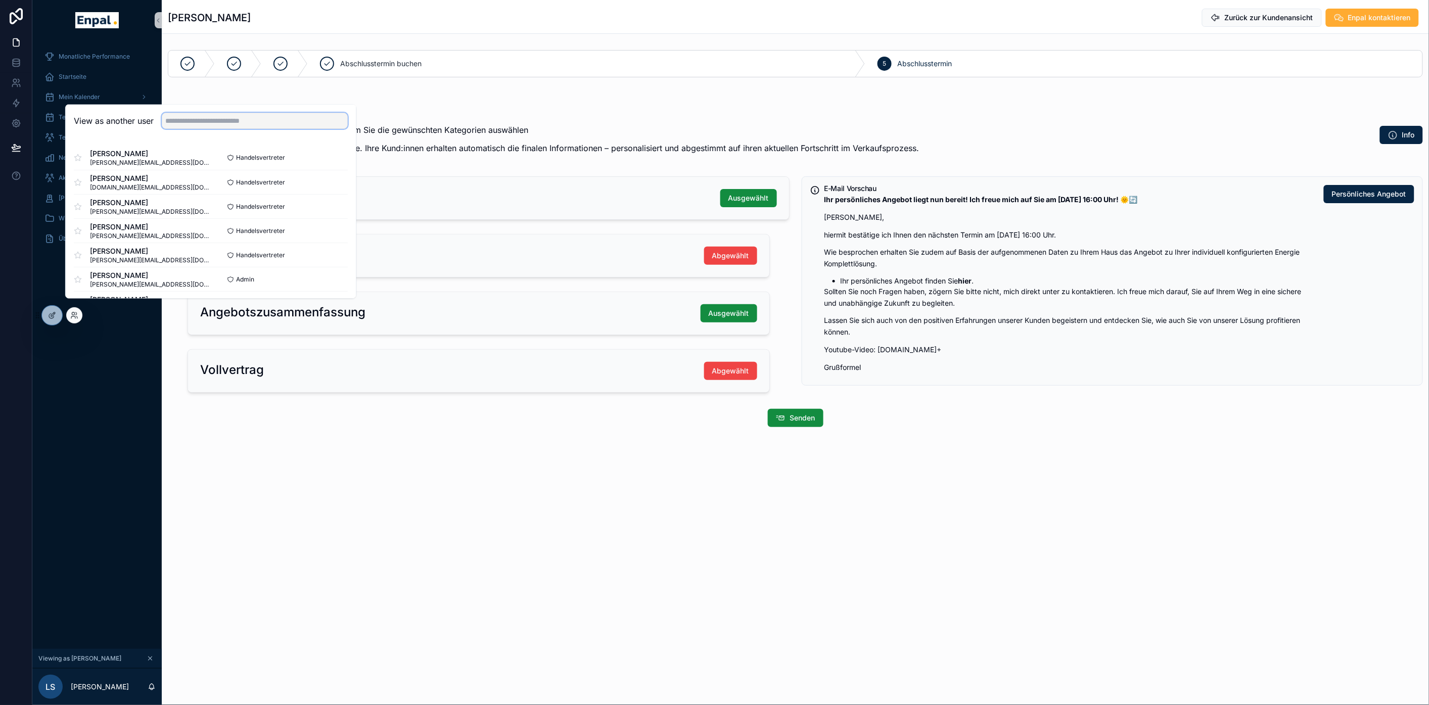
click at [200, 129] on input "text" at bounding box center [255, 121] width 186 height 16
type input "****"
click at [564, 532] on div "[PERSON_NAME] Zurück zur Kundenansicht Enpal kontaktieren Abschlusstermin buche…" at bounding box center [795, 352] width 1267 height 705
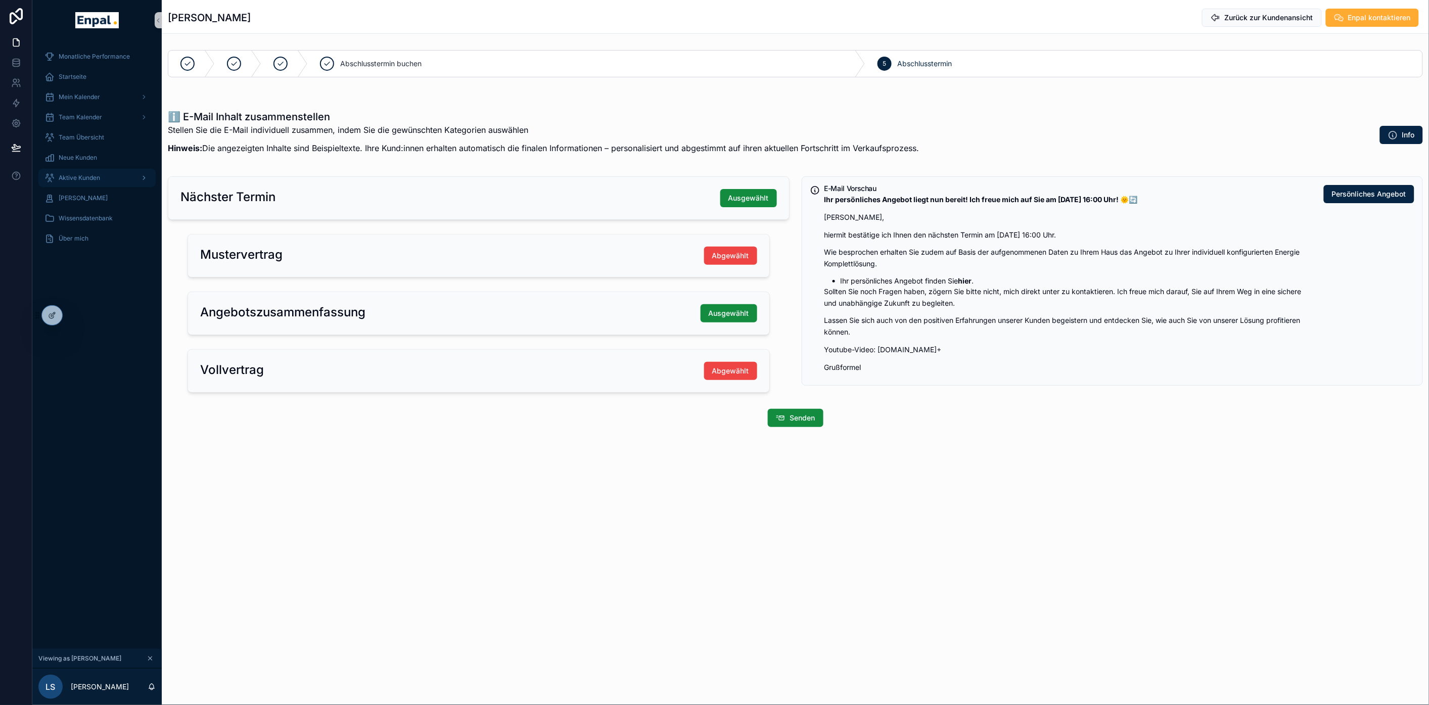
drag, startPoint x: 88, startPoint y: 170, endPoint x: 108, endPoint y: 178, distance: 20.8
click at [88, 170] on div "Aktive Kunden" at bounding box center [96, 178] width 105 height 16
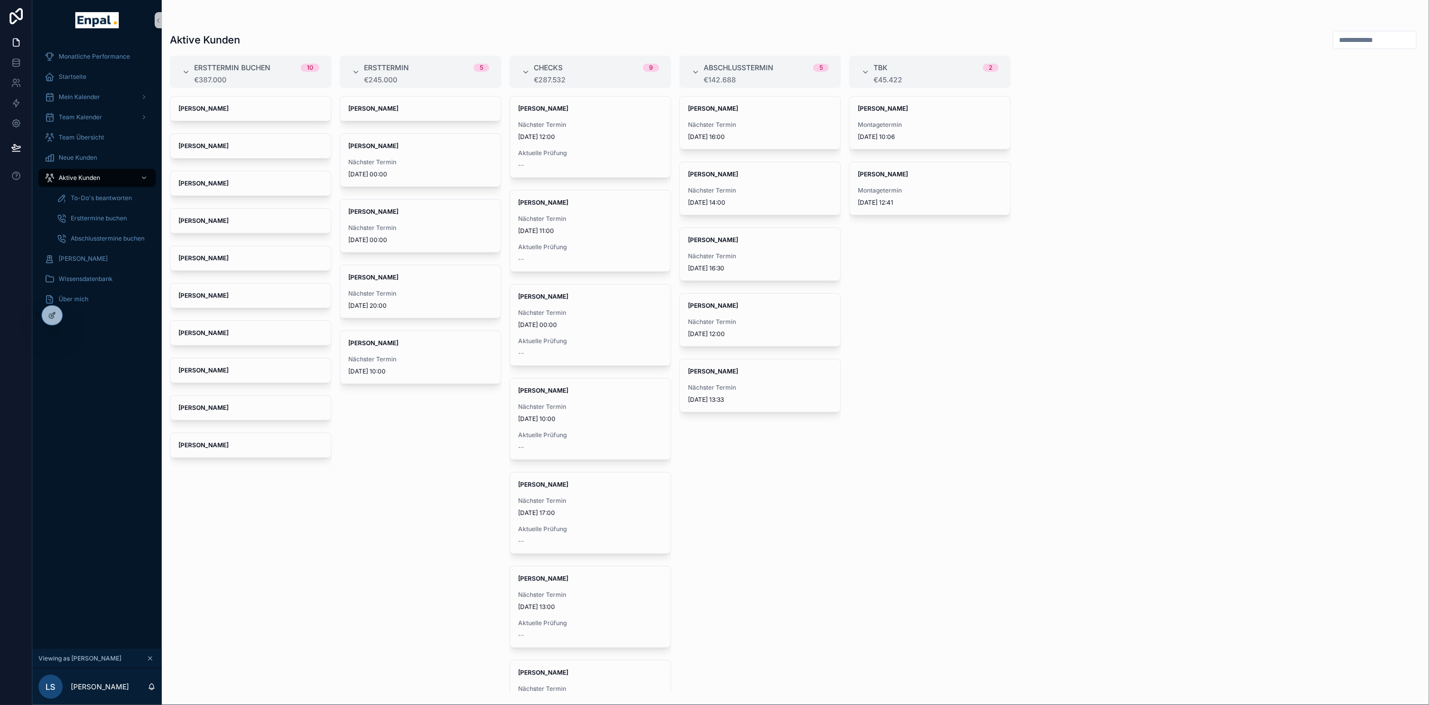
click at [1102, 418] on div "Ersttermin buchen 10 €387.000 [PERSON_NAME] [PERSON_NAME] [PERSON_NAME] [PERSON…" at bounding box center [795, 374] width 1267 height 637
